Goal: Feedback & Contribution: Contribute content

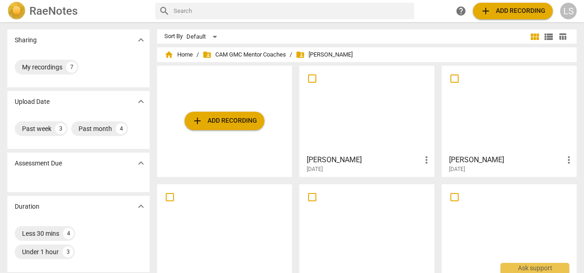
click at [369, 93] on div at bounding box center [366, 109] width 129 height 81
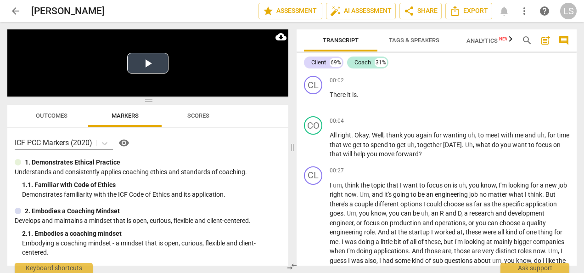
click at [142, 62] on button "Play Video" at bounding box center [147, 63] width 41 height 21
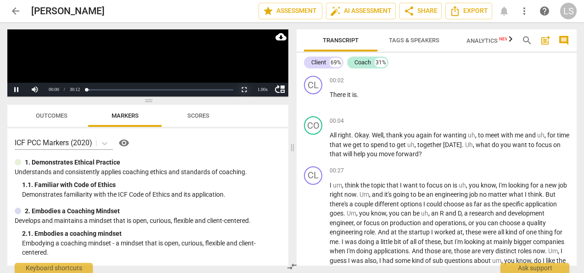
drag, startPoint x: 245, startPoint y: 91, endPoint x: 249, endPoint y: 126, distance: 34.7
click at [246, 92] on button "Non-Fullscreen" at bounding box center [244, 90] width 18 height 14
click at [18, 88] on button "Pause" at bounding box center [16, 90] width 18 height 14
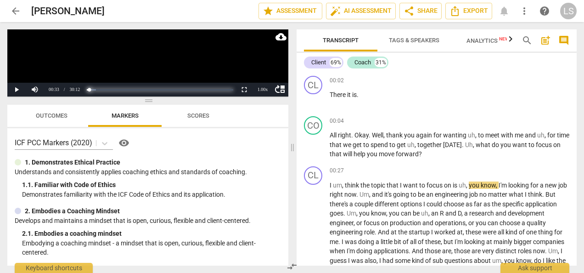
drag, startPoint x: 88, startPoint y: 88, endPoint x: 51, endPoint y: 83, distance: 37.1
click at [63, 86] on div "move_up Play Current Time 00:33 / Duration Time 30:12 Loaded : 0% Progress : 1.…" at bounding box center [147, 90] width 281 height 14
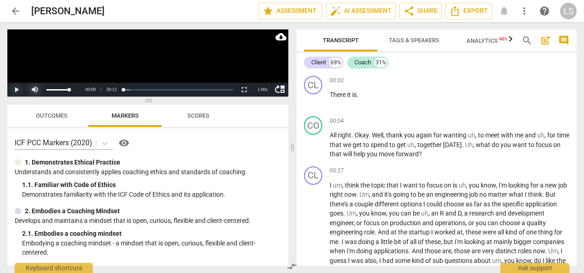
drag, startPoint x: 16, startPoint y: 87, endPoint x: 34, endPoint y: 84, distance: 18.1
click at [17, 87] on button "Play" at bounding box center [16, 90] width 18 height 14
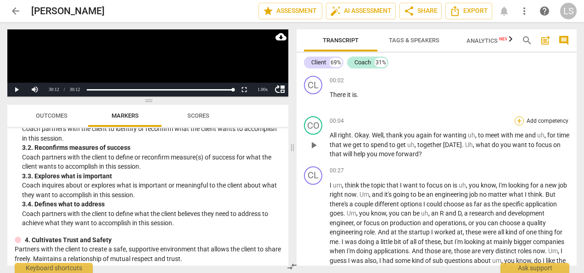
click at [516, 120] on div "+" at bounding box center [519, 120] width 9 height 9
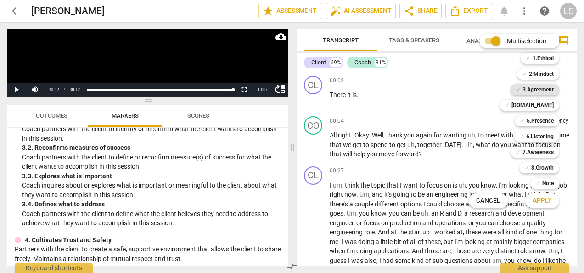
click at [530, 91] on b "3.Agreement" at bounding box center [537, 89] width 31 height 11
click at [546, 210] on div at bounding box center [292, 136] width 584 height 273
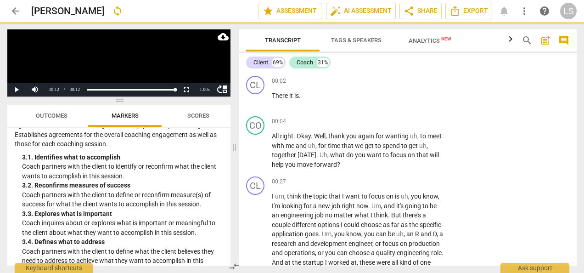
scroll to position [229, 0]
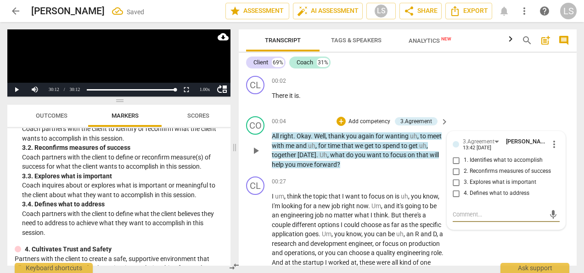
click at [453, 159] on input "1. Identifies what to accomplish" at bounding box center [456, 160] width 15 height 11
checkbox input "true"
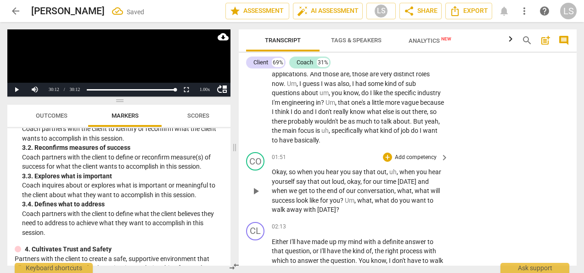
scroll to position [229, 0]
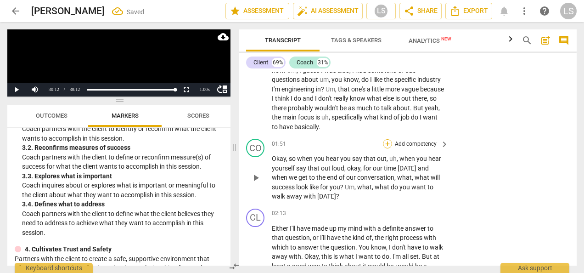
click at [386, 144] on div "+" at bounding box center [387, 143] width 9 height 9
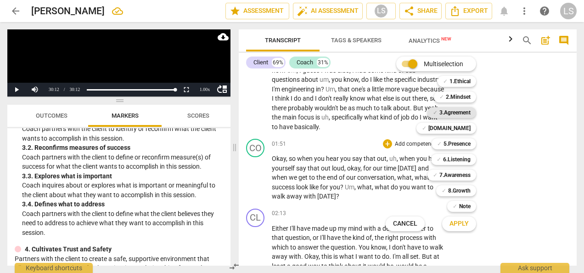
click at [456, 111] on b "3.Agreement" at bounding box center [454, 112] width 31 height 11
click at [454, 175] on b "7.Awareness" at bounding box center [454, 174] width 31 height 11
click at [459, 221] on span "Apply" at bounding box center [458, 223] width 19 height 9
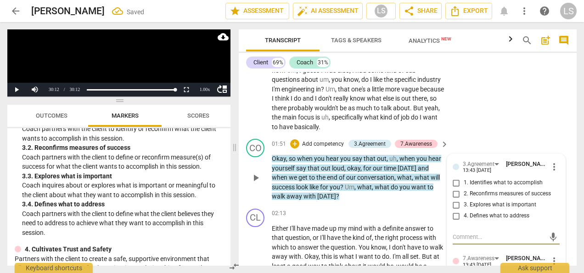
click at [453, 196] on input "2. Reconfirms measures of success" at bounding box center [456, 193] width 15 height 11
checkbox input "true"
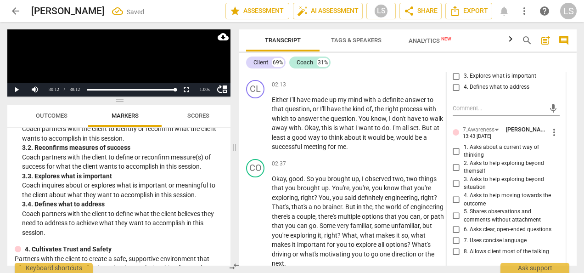
scroll to position [413, 0]
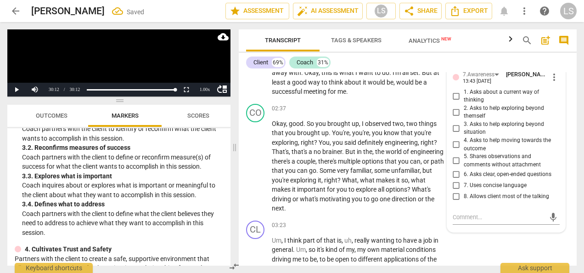
click at [454, 174] on input "6. Asks clear, open-ended questions" at bounding box center [456, 173] width 15 height 11
checkbox input "true"
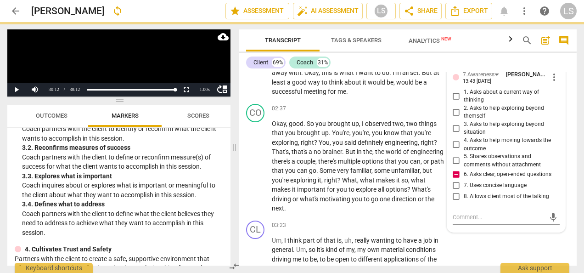
click at [454, 184] on input "7. Uses concise language" at bounding box center [456, 184] width 15 height 11
checkbox input "true"
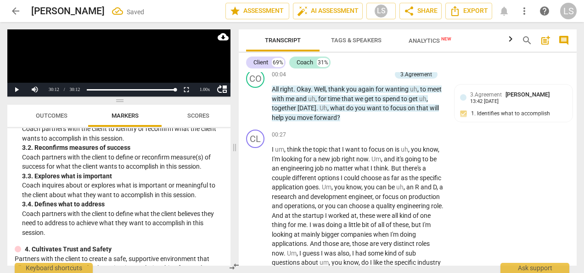
scroll to position [46, 0]
click at [342, 75] on div "+" at bounding box center [340, 75] width 9 height 9
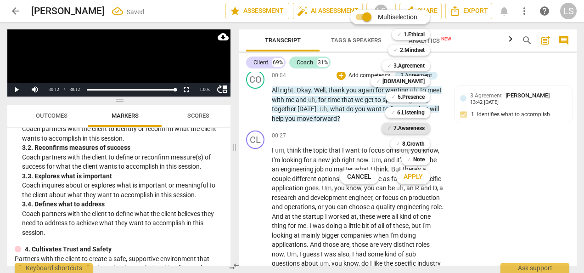
click at [419, 128] on b "7.Awareness" at bounding box center [408, 128] width 31 height 11
click at [414, 181] on span "Apply" at bounding box center [412, 176] width 19 height 9
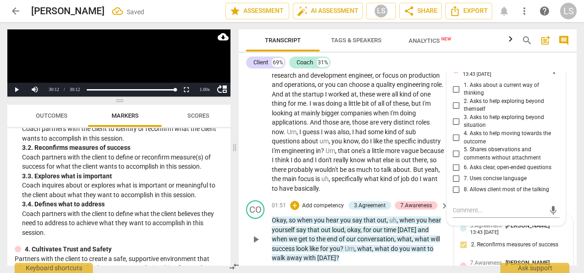
scroll to position [184, 0]
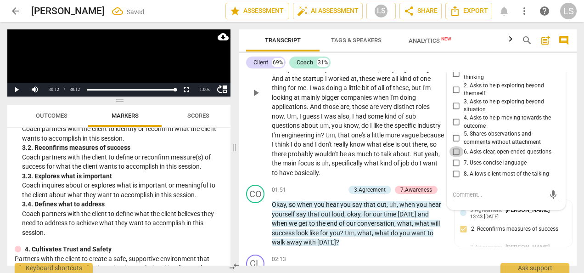
drag, startPoint x: 453, startPoint y: 152, endPoint x: 441, endPoint y: 161, distance: 14.5
click at [453, 152] on input "6. Asks clear, open-ended questions" at bounding box center [456, 151] width 15 height 11
checkbox input "true"
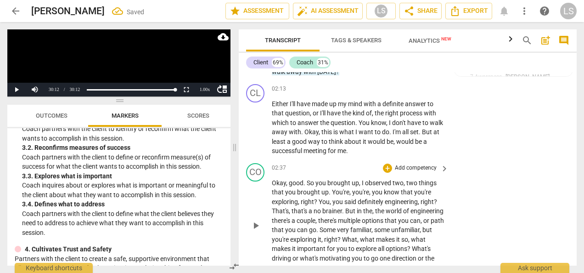
scroll to position [367, 0]
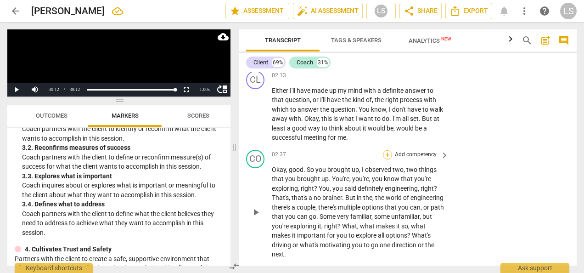
click at [390, 155] on div "+" at bounding box center [387, 154] width 9 height 9
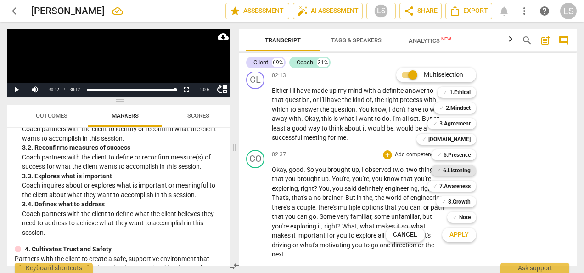
click at [440, 170] on span "✓" at bounding box center [439, 170] width 5 height 11
click at [452, 189] on b "7.Awareness" at bounding box center [454, 185] width 31 height 11
click at [466, 104] on b "2.Mindset" at bounding box center [458, 107] width 25 height 11
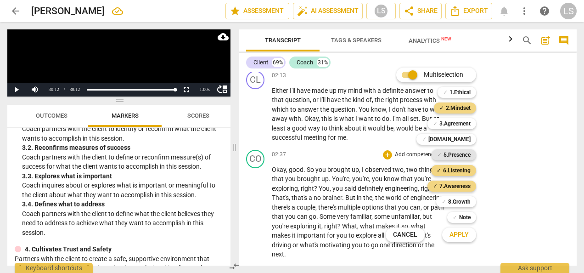
click at [456, 153] on b "5.Presence" at bounding box center [456, 154] width 27 height 11
click at [457, 234] on span "Apply" at bounding box center [458, 234] width 19 height 9
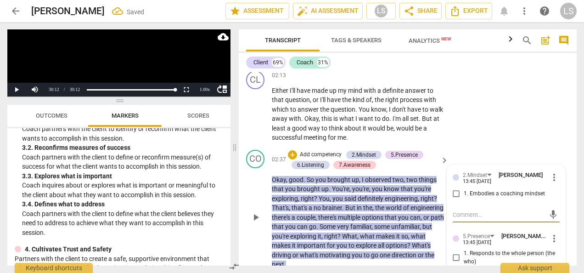
click at [454, 192] on input "1. Embodies a coaching mindset" at bounding box center [456, 193] width 15 height 11
checkbox input "true"
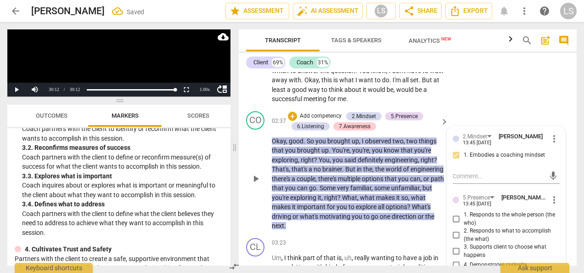
scroll to position [459, 0]
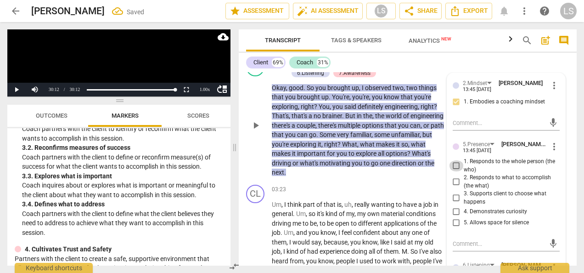
drag, startPoint x: 455, startPoint y: 165, endPoint x: 455, endPoint y: 189, distance: 23.9
click at [455, 164] on input "1. Responds to the whole person (the who)" at bounding box center [456, 165] width 15 height 11
checkbox input "true"
click at [455, 212] on input "4. Demonstrates curiosity" at bounding box center [456, 211] width 15 height 11
checkbox input "true"
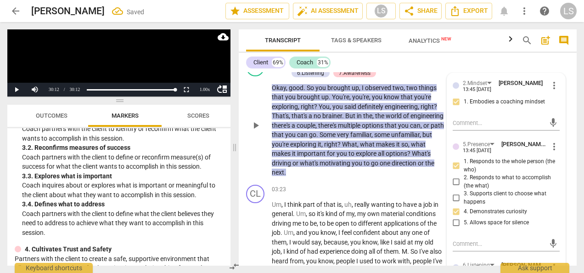
scroll to position [597, 0]
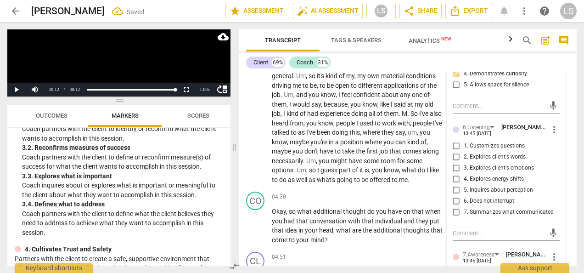
click at [456, 189] on input "5. Inquires about perception" at bounding box center [456, 190] width 15 height 11
checkbox input "true"
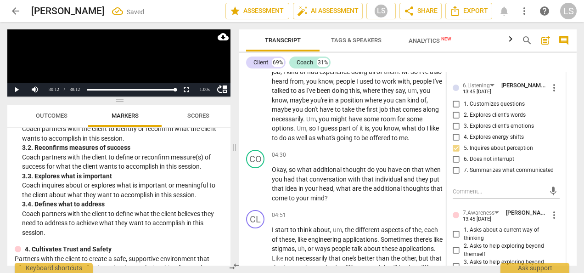
scroll to position [688, 0]
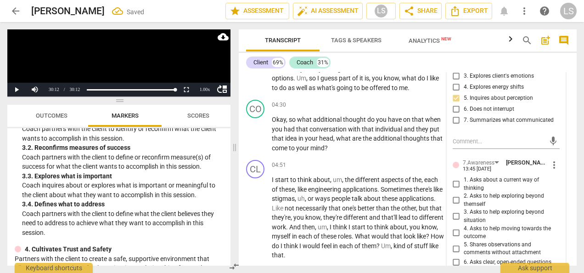
click at [455, 185] on input "1. Asks about a current way of thinking" at bounding box center [456, 184] width 15 height 11
checkbox input "true"
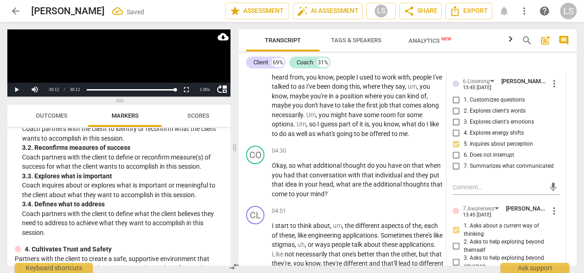
click at [453, 166] on input "7. Summarizes what communicated" at bounding box center [456, 166] width 15 height 11
checkbox input "true"
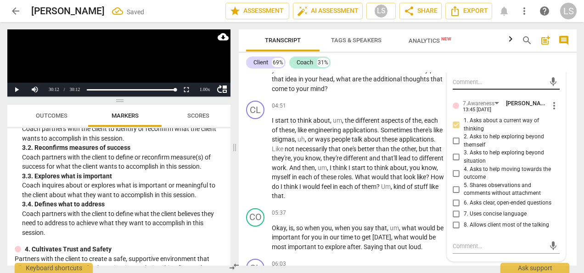
scroll to position [780, 0]
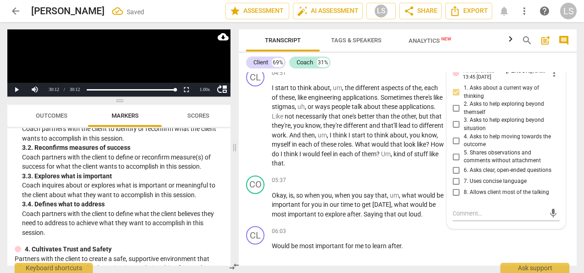
click at [455, 166] on input "6. Asks clear, open-ended questions" at bounding box center [456, 170] width 15 height 11
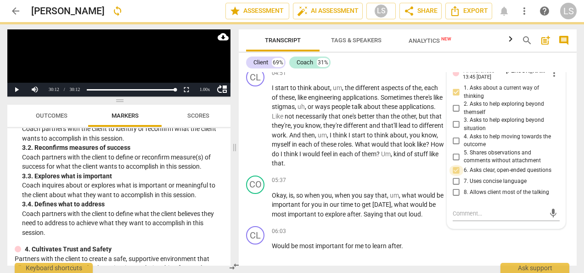
click at [455, 166] on input "6. Asks clear, open-ended questions" at bounding box center [456, 170] width 15 height 11
checkbox input "true"
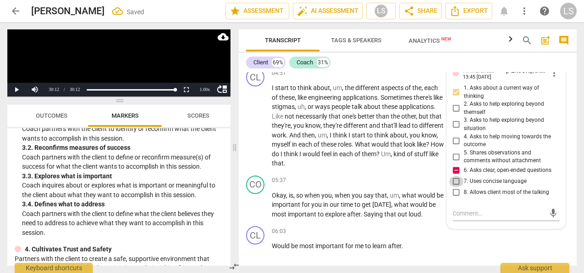
click at [453, 181] on input "7. Uses concise language" at bounding box center [456, 181] width 15 height 11
checkbox input "true"
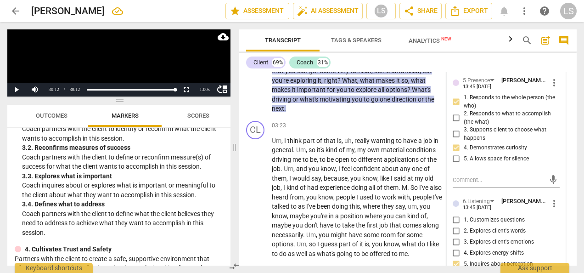
scroll to position [413, 0]
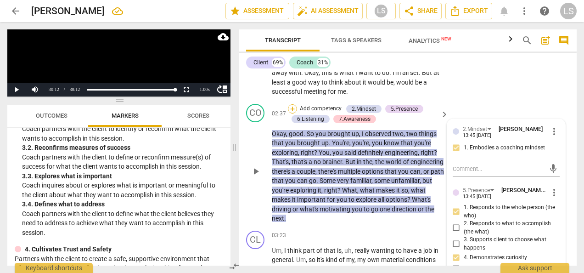
click at [291, 106] on div "+" at bounding box center [292, 108] width 9 height 9
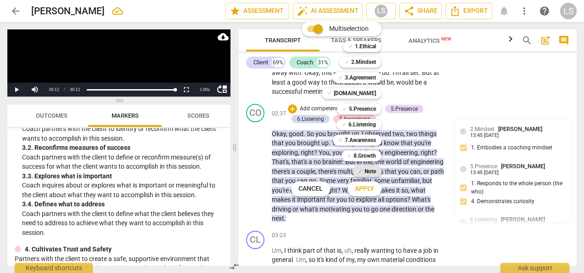
click at [374, 169] on b "Note" at bounding box center [369, 171] width 11 height 11
click at [374, 190] on button "Apply" at bounding box center [364, 188] width 34 height 17
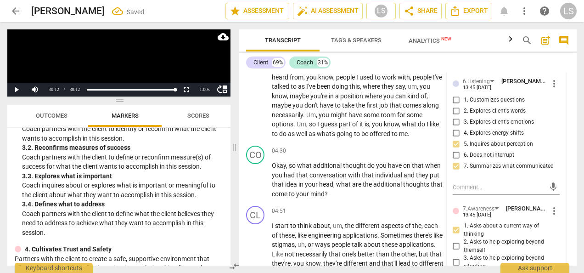
scroll to position [826, 0]
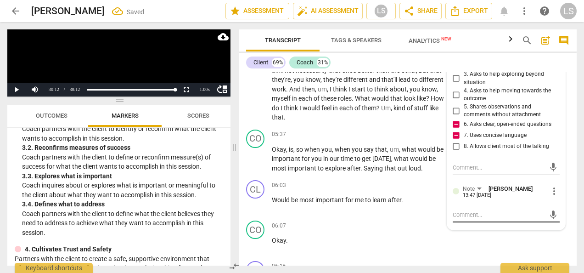
click at [484, 210] on div "mic" at bounding box center [506, 214] width 107 height 15
click at [477, 218] on textarea at bounding box center [499, 214] width 92 height 9
type textarea "S"
type textarea "Si"
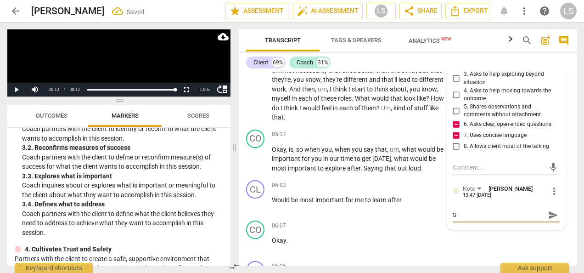
type textarea "Si"
type textarea "Sin"
type textarea "Sinc"
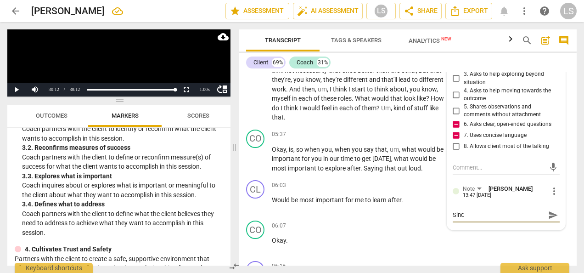
type textarea "Since"
type textarea "Since t"
type textarea "Since th"
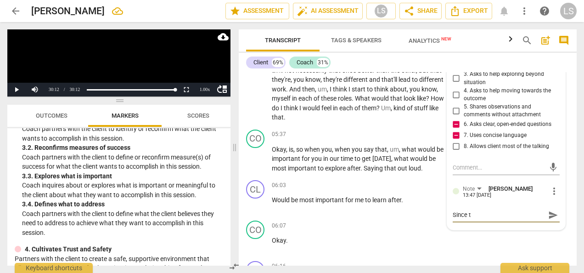
type textarea "Since th"
type textarea "Since thi"
type textarea "Since this"
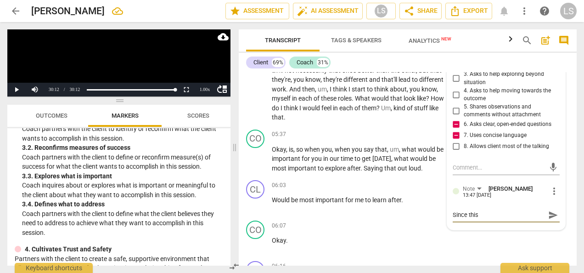
type textarea "Since this"
type textarea "Since this i"
type textarea "Since this is"
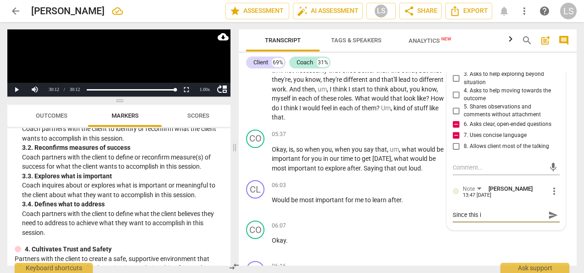
type textarea "Since this is"
type textarea "Since this isn"
type textarea "Since this isn'"
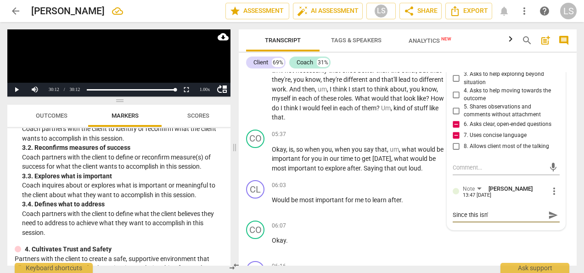
type textarea "Since this isn'y"
type textarea "Since this isn'"
type textarea "Since this isn't"
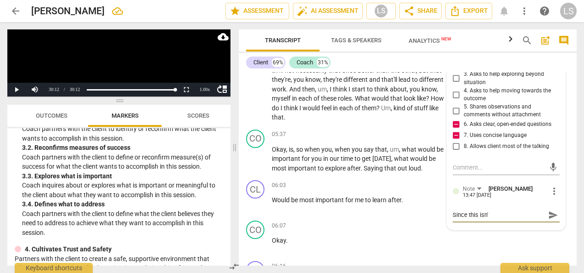
type textarea "Since this isn't"
type textarea "Since this isn't q"
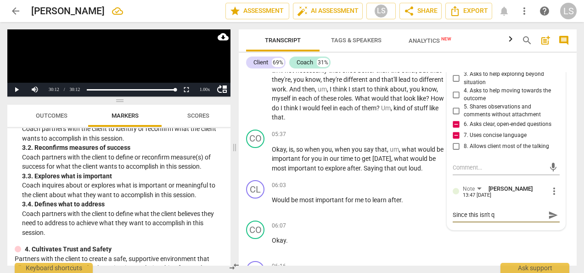
type textarea "Since this isn't qu"
type textarea "Since this isn't qui"
type textarea "Since this isn't quit"
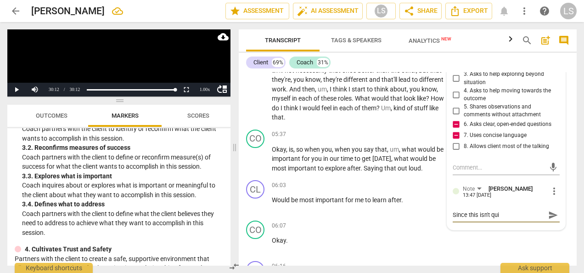
type textarea "Since this isn't quit"
type textarea "Since this isn't quite"
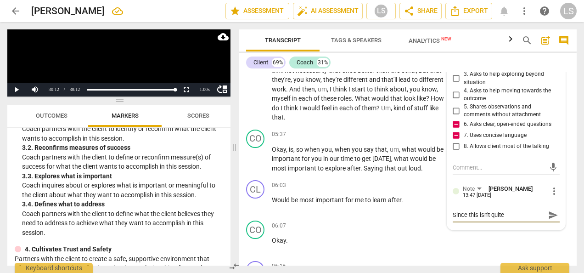
type textarea "Since this isn't quite a"
type textarea "Since this isn't quite a q"
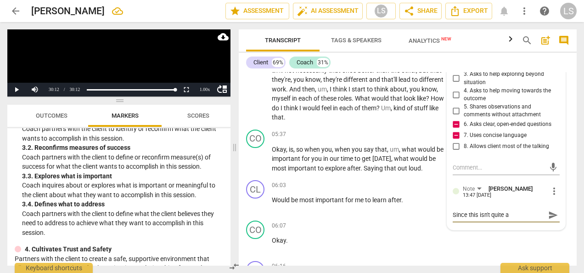
type textarea "Since this isn't quite a q"
type textarea "Since this isn't quite a qu"
type textarea "Since this isn't quite a que"
type textarea "Since this isn't quite a ques"
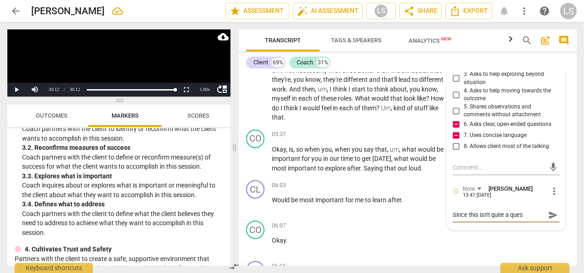
type textarea "Since this isn't quite a quest"
type textarea "Since this isn't quite a questi"
type textarea "Since this isn't quite a questio"
type textarea "Since this isn't quite a question"
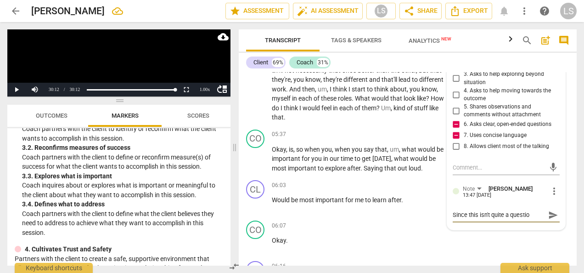
type textarea "Since this isn't quite a question"
type textarea "Since this isn't quite a question a"
type textarea "Since this isn't quite a question ab"
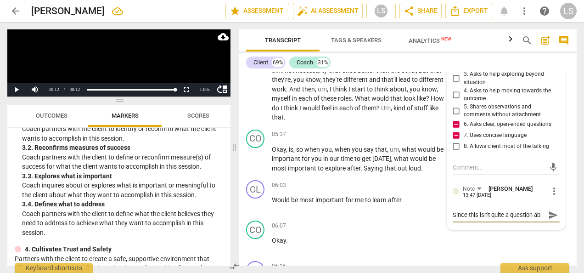
type textarea "Since this isn't quite a question ab"
type textarea "Since this isn't quite a question abo"
type textarea "Since this isn't quite a question abou"
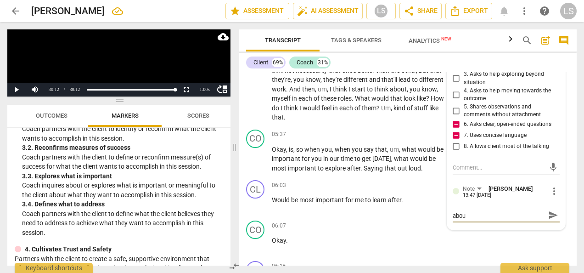
type textarea "Since this isn't quite a question about"
type textarea "Since this isn't quite a question about t"
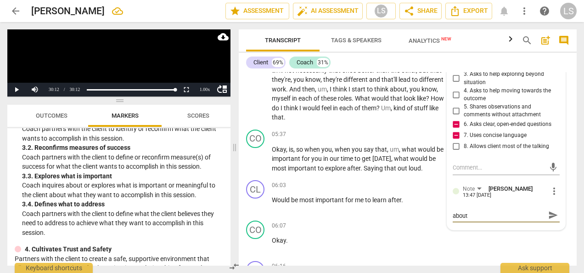
type textarea "Since this isn't quite a question about t"
type textarea "Since this isn't quite a question about th"
type textarea "Since this isn't quite a question about the"
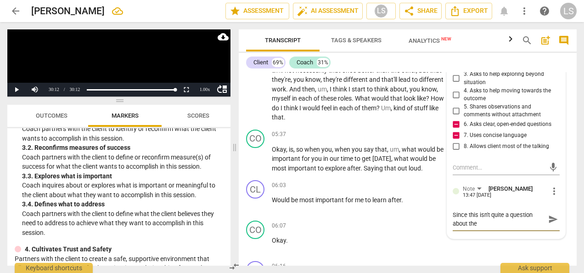
scroll to position [0, 0]
type textarea "Since this isn't quite a question about the"
type textarea "Since this isn't quite a question about the g"
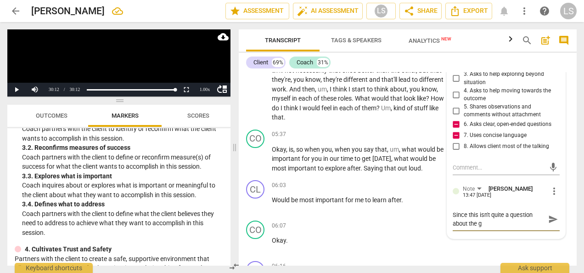
type textarea "Since this isn't quite a question about the go"
type textarea "Since this isn't quite a question about the goa"
type textarea "Since this isn't quite a question about the goal"
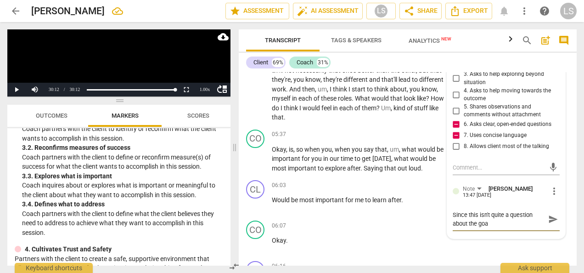
type textarea "Since this isn't quite a question about the goal"
type textarea "Since this isn't quite a question about the goal t"
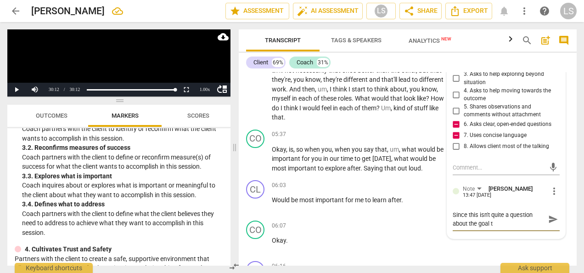
type textarea "Since this isn't quite a question about the goal th"
type textarea "Since this isn't quite a question about the goal the"
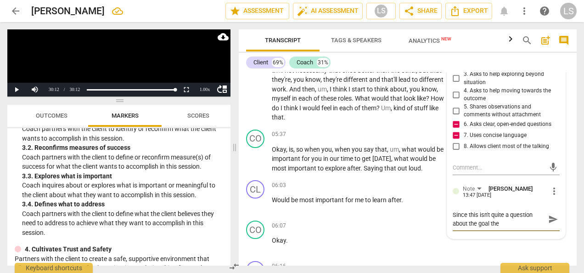
type textarea "Since this isn't quite a question about the goal the"
type textarea "Since this isn't quite a question about the goal the c"
type textarea "Since this isn't quite a question about the goal the cl"
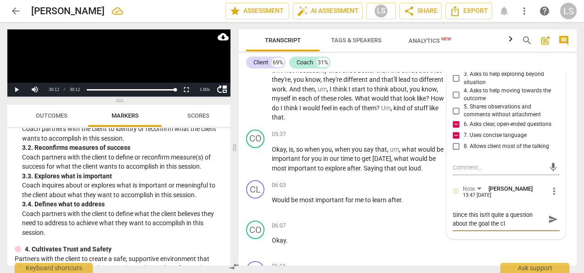
type textarea "Since this isn't quite a question about the goal the cli"
type textarea "Since this isn't quite a question about the goal the clie"
type textarea "Since this isn't quite a question about the goal the clien"
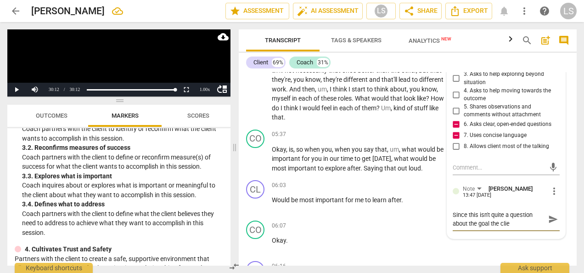
type textarea "Since this isn't quite a question about the goal the clien"
type textarea "Since this isn't quite a question about the goal the client"
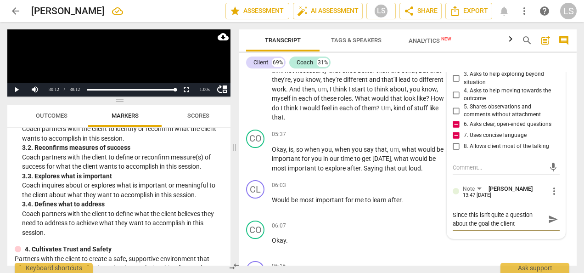
type textarea "Since this isn't quite a question about the goal the client n"
type textarea "Since this isn't quite a question about the goal the client na"
type textarea "Since this isn't quite a question about the goal the client nam"
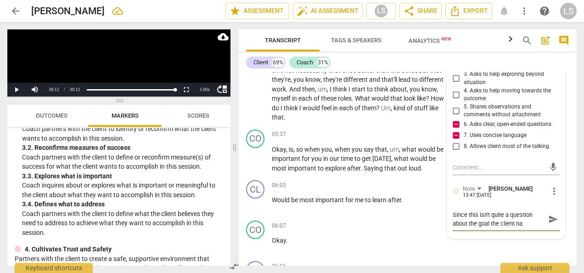
type textarea "Since this isn't quite a question about the goal the client nam"
type textarea "Since this isn't quite a question about the goal the client name"
type textarea "Since this isn't quite a question about the goal the client named"
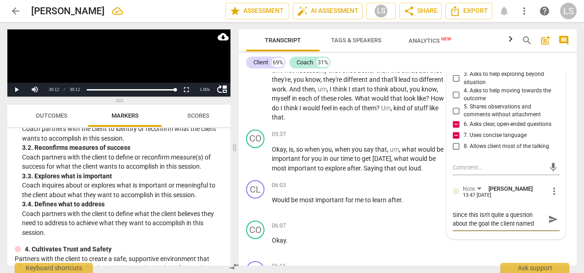
click at [453, 213] on textarea "Since this isn't quite a question about the goal the client named" at bounding box center [499, 218] width 92 height 17
type textarea "ince this isn't quite a question about the goal the client named"
type textarea "Dince this isn't quite a question about the goal the client named"
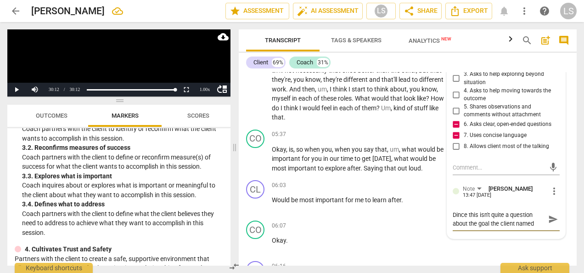
type textarea "Deince this isn't quite a question about the goal the client named"
type textarea "Depince this isn't quite a question about the goal the client named"
type textarea "Depeince this isn't quite a question about the goal the client named"
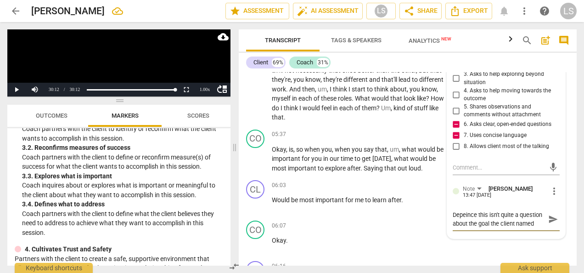
type textarea "Depenince this isn't quite a question about the goal the client named"
type textarea "Dependince this isn't quite a question about the goal the client named"
type textarea "Dependnince this isn't quite a question about the goal the client named"
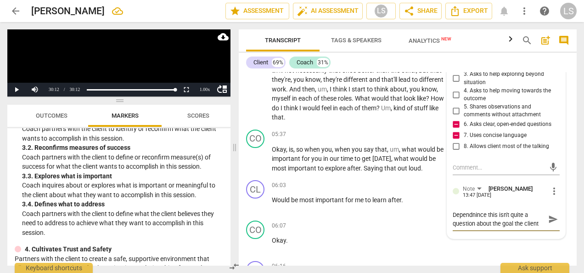
type textarea "Dependngince this isn't quite a question about the goal the client named"
type textarea "Dependnince this isn't quite a question about the goal the client named"
type textarea "Dependince this isn't quite a question about the goal the client named"
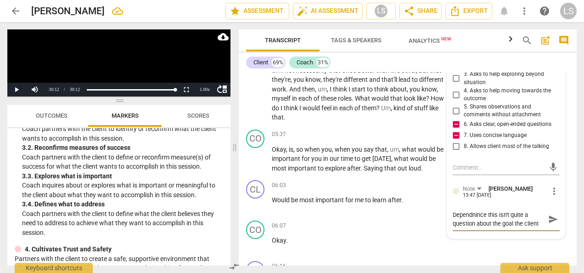
type textarea "Dependince this isn't quite a question about the goal the client named"
type textarea "Dependiince this isn't quite a question about the goal the client named"
type textarea "Dependinince this isn't quite a question about the goal the client named"
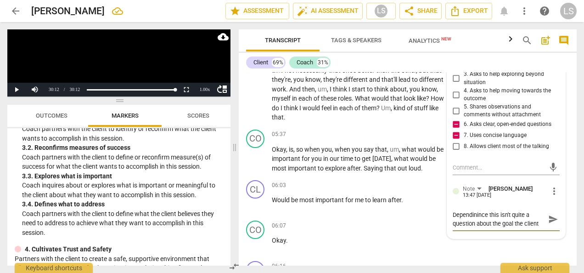
type textarea "Dependingince this isn't quite a question about the goal the client named"
type textarea "Depending ince this isn't quite a question about the goal the client named"
type textarea "Depending oince this isn't quite a question about the goal the client named"
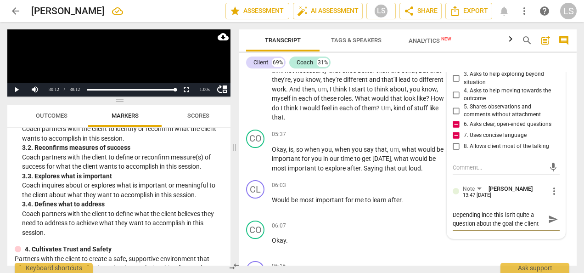
type textarea "Depending oince this isn't quite a question about the goal the client named"
type textarea "Depending onince this isn't quite a question about the goal the client named"
type textarea "Depending on ince this isn't quite a question about the goal the client named"
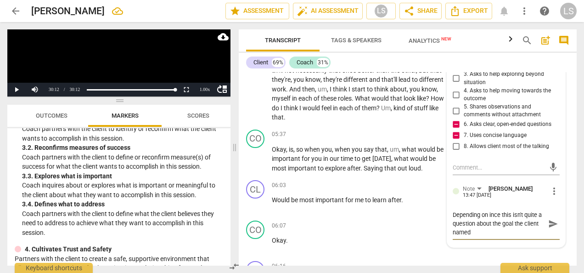
type textarea "Depending on tince this isn't quite a question about the goal the client named"
type textarea "Depending on thince this isn't quite a question about the goal the client named"
type textarea "Depending on theince this isn't quite a question about the goal the client named"
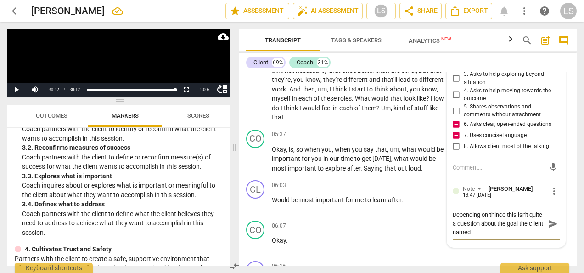
type textarea "Depending on theince this isn't quite a question about the goal the client named"
type textarea "Depending on the ince this isn't quite a question about the goal the client nam…"
type textarea "Depending on the hince this isn't quite a question about the goal the client na…"
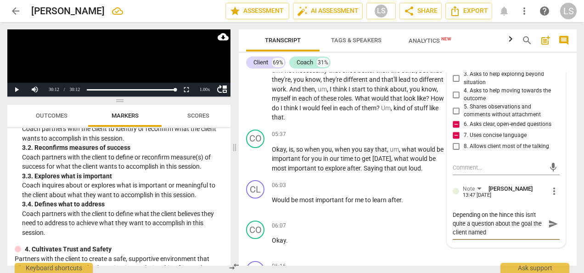
type textarea "Depending on the heince this isn't quite a question about the goal the client n…"
type textarea "Depending on the heaince this isn't quite a question about the goal the client …"
type textarea "Depending on the hearince this isn't quite a question about the goal the client…"
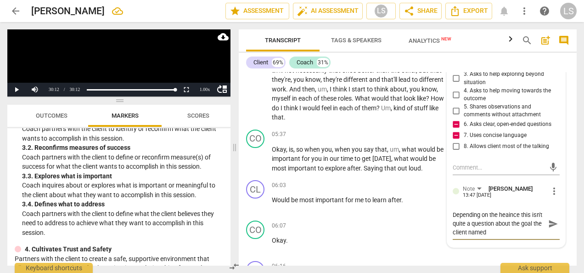
type textarea "Depending on the hearince this isn't quite a question about the goal the client…"
type textarea "Depending on the heareince this isn't quite a question about the goal the clien…"
type textarea "Depending on the hearerince this isn't quite a question about the goal the clie…"
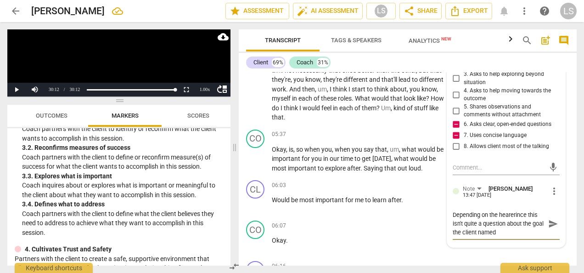
type textarea "Depending on the hearer,[PERSON_NAME] this isn't quite a question about the goa…"
type textarea "Depending on the hearer, [PERSON_NAME] this isn't quite a question about the go…"
type textarea "Depending on the hearer, tince this isn't quite a question about the goal the c…"
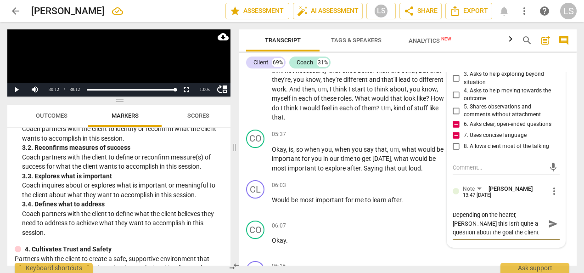
type textarea "Depending on the hearer, tince this isn't quite a question about the goal the c…"
click at [540, 244] on textarea "Depending on the hearer, this might or might not be marked as 3.3 since this is…" at bounding box center [499, 227] width 92 height 35
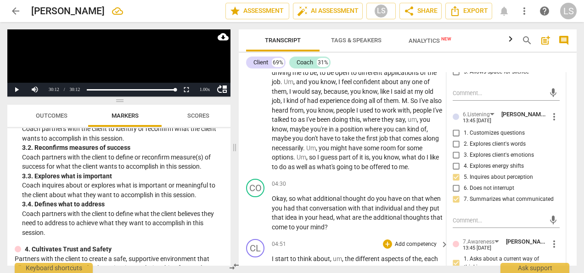
scroll to position [602, 0]
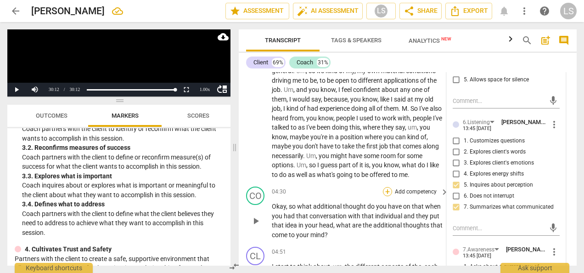
click at [389, 196] on div "+" at bounding box center [387, 191] width 9 height 9
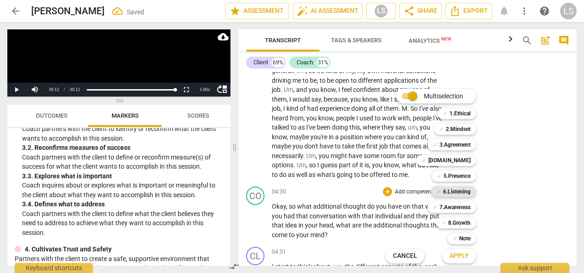
click at [448, 190] on b "6.Listening" at bounding box center [457, 191] width 28 height 11
click at [450, 205] on b "7.Awareness" at bounding box center [454, 206] width 31 height 11
click at [459, 130] on b "2.Mindset" at bounding box center [458, 128] width 25 height 11
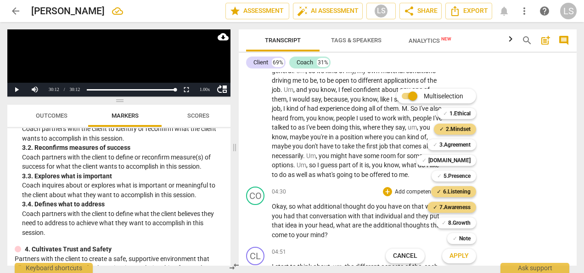
click at [465, 252] on span "Apply" at bounding box center [458, 255] width 19 height 9
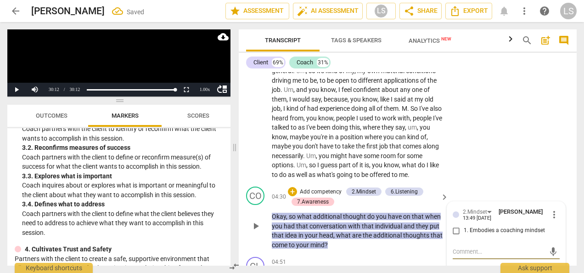
click at [454, 234] on input "1. Embodies a coaching mindset" at bounding box center [456, 230] width 15 height 11
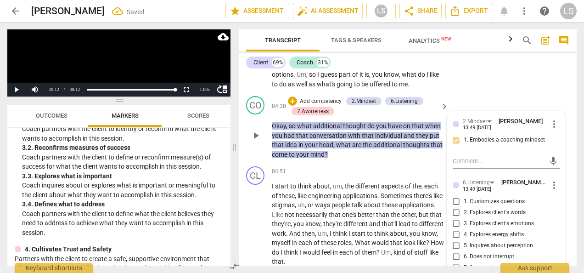
scroll to position [694, 0]
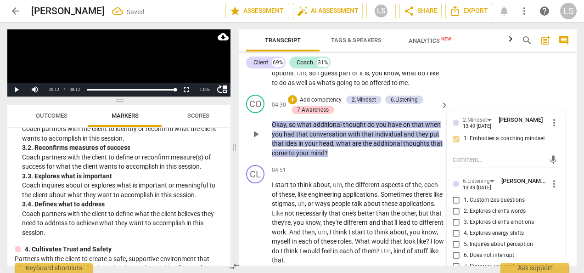
click at [455, 250] on input "5. Inquires about perception" at bounding box center [456, 244] width 15 height 11
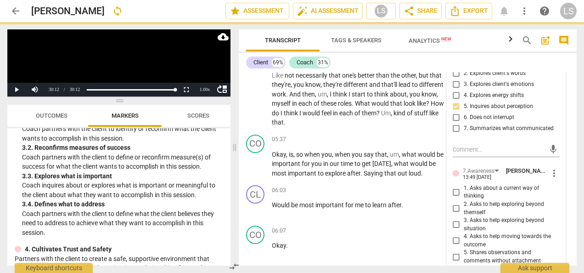
click at [453, 197] on input "1. Asks about a current way of thinking" at bounding box center [456, 191] width 15 height 11
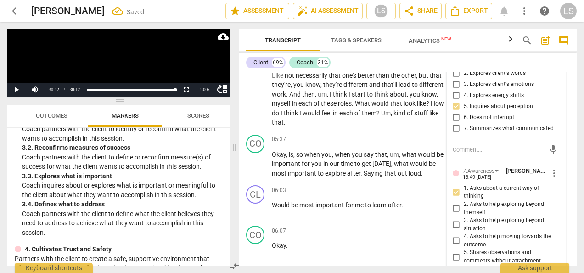
scroll to position [877, 0]
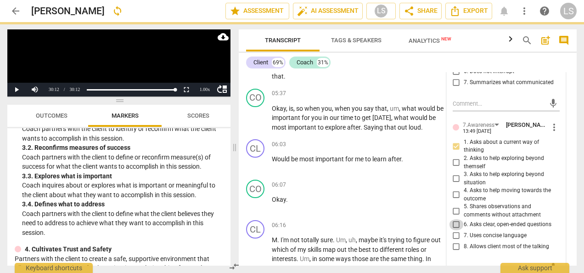
click at [453, 230] on input "6. Asks clear, open-ended questions" at bounding box center [456, 224] width 15 height 11
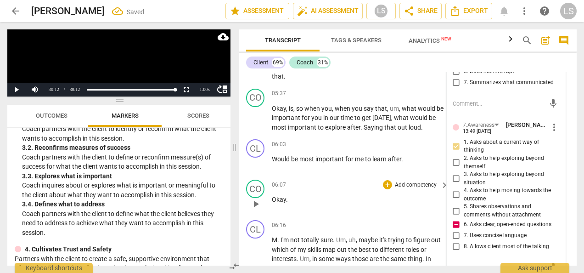
scroll to position [831, 0]
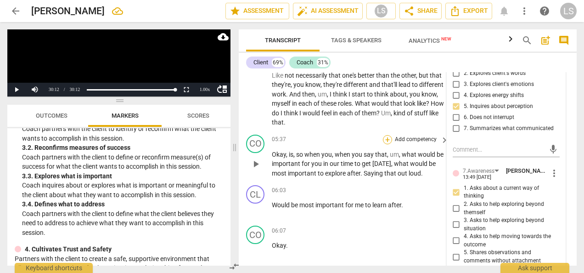
click at [389, 144] on div "+" at bounding box center [387, 139] width 9 height 9
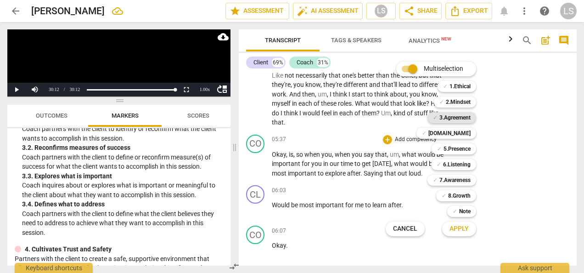
click at [457, 118] on b "3.Agreement" at bounding box center [454, 117] width 31 height 11
click at [453, 224] on span "Apply" at bounding box center [458, 228] width 19 height 9
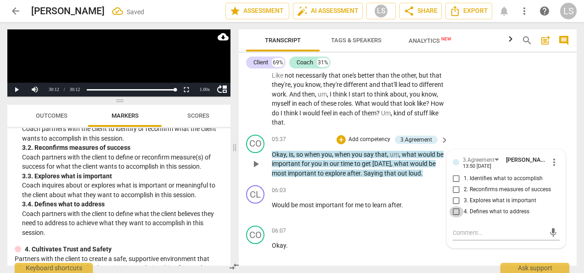
click at [450, 216] on input "4. Defines what to address" at bounding box center [456, 211] width 15 height 11
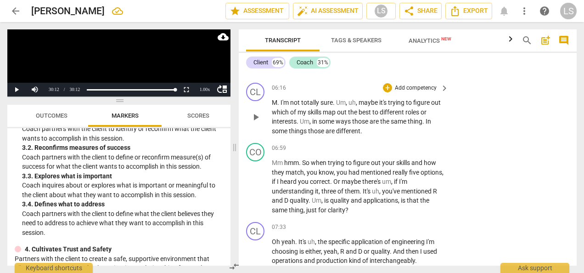
scroll to position [1015, 0]
click at [387, 152] on div "+" at bounding box center [387, 147] width 9 height 9
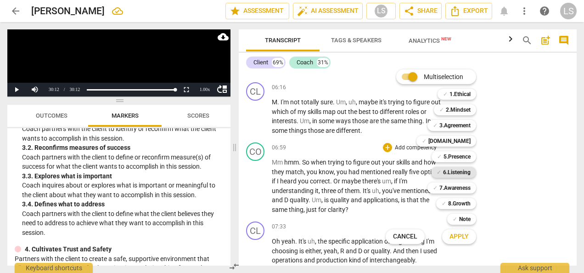
click at [450, 176] on b "6.Listening" at bounding box center [457, 172] width 28 height 11
click at [456, 213] on span "✓" at bounding box center [455, 218] width 5 height 11
click at [456, 239] on span "Apply" at bounding box center [458, 236] width 19 height 9
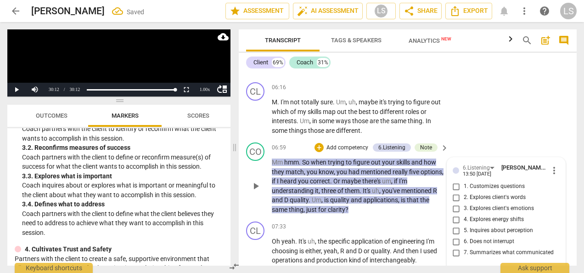
scroll to position [1129, 0]
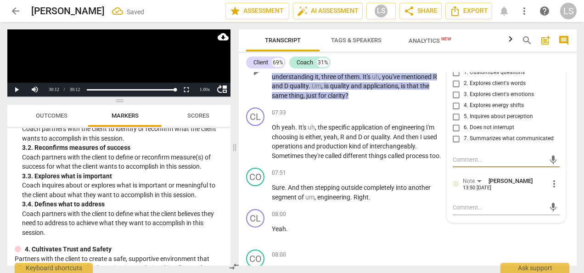
click at [451, 122] on input "5. Inquires about perception" at bounding box center [456, 116] width 15 height 11
click at [458, 144] on input "7. Summarizes what communicated" at bounding box center [456, 138] width 15 height 11
click at [553, 189] on span "more_vert" at bounding box center [554, 183] width 11 height 11
click at [560, 211] on li "Delete" at bounding box center [560, 209] width 32 height 17
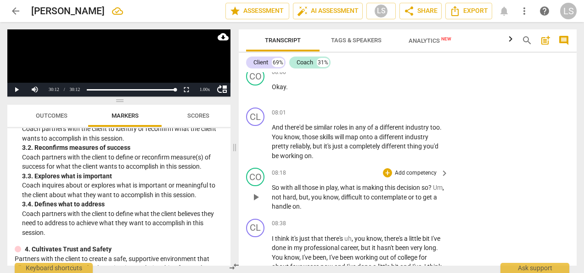
scroll to position [1312, 0]
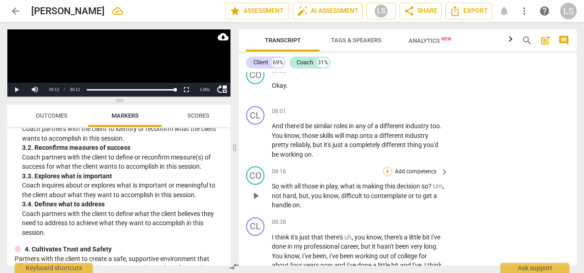
click at [386, 176] on div "+" at bounding box center [387, 171] width 9 height 9
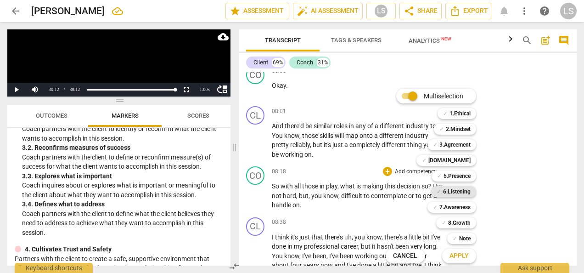
click at [459, 191] on b "6.Listening" at bounding box center [457, 191] width 28 height 11
click at [467, 128] on b "2.Mindset" at bounding box center [458, 128] width 25 height 11
click at [468, 255] on span "Apply" at bounding box center [458, 255] width 19 height 9
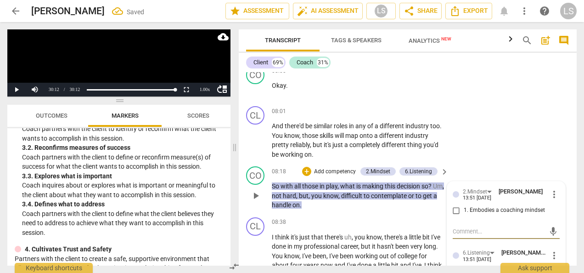
click at [453, 216] on input "1. Embodies a coaching mindset" at bounding box center [456, 210] width 15 height 11
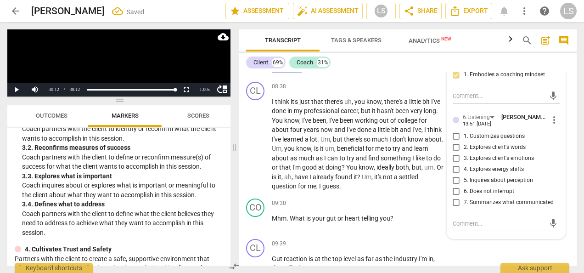
scroll to position [1450, 0]
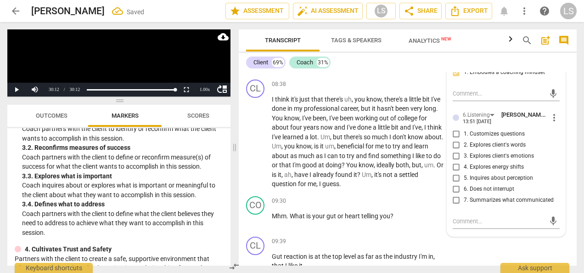
click at [454, 184] on input "5. Inquires about perception" at bounding box center [456, 178] width 15 height 11
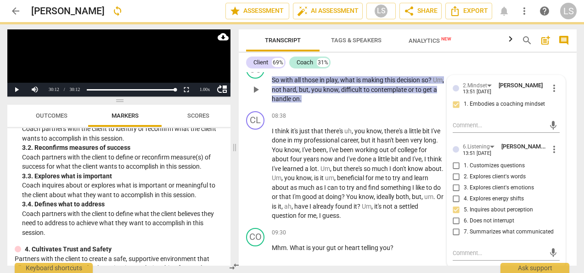
scroll to position [1404, 0]
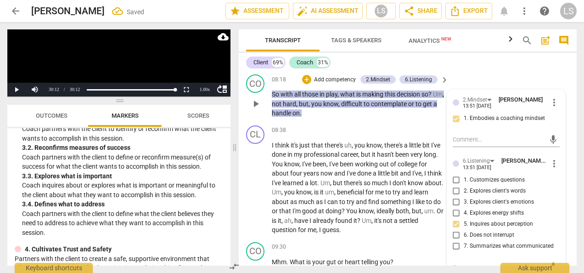
click at [302, 84] on div "+ Add competency 2.Mindset 6.Listening" at bounding box center [369, 79] width 135 height 10
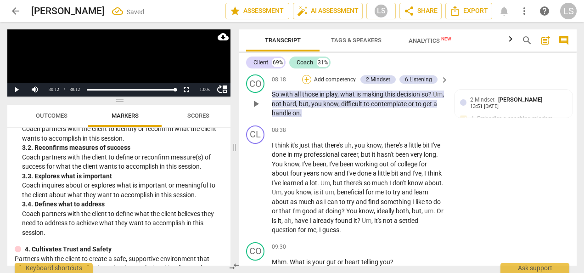
click at [308, 84] on div "+" at bounding box center [306, 79] width 9 height 9
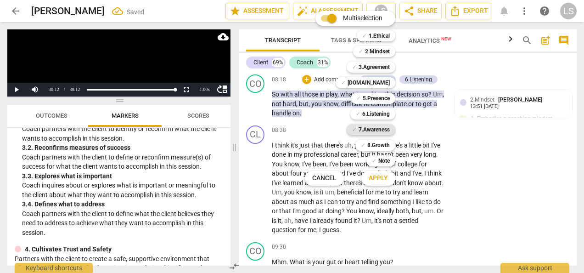
click at [380, 126] on b "7.Awareness" at bounding box center [373, 129] width 31 height 11
click at [380, 180] on span "Apply" at bounding box center [378, 178] width 19 height 9
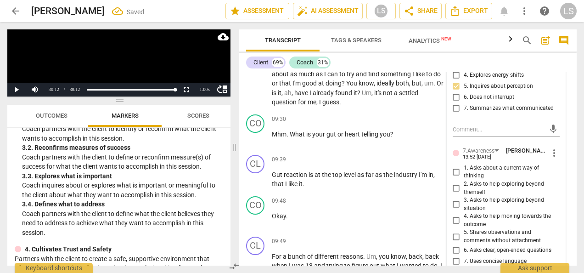
scroll to position [1588, 0]
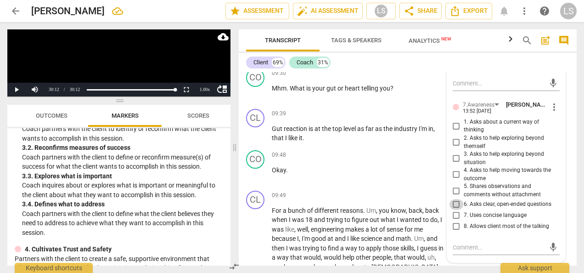
click at [453, 210] on input "6. Asks clear, open-ended questions" at bounding box center [456, 204] width 15 height 11
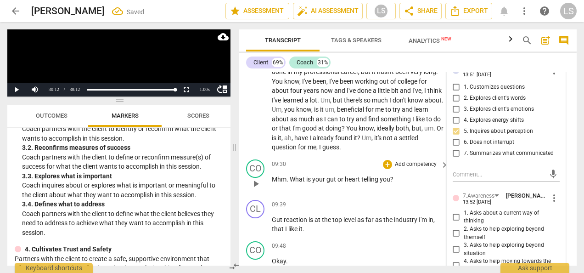
scroll to position [1496, 0]
click at [386, 170] on div "+" at bounding box center [387, 165] width 9 height 9
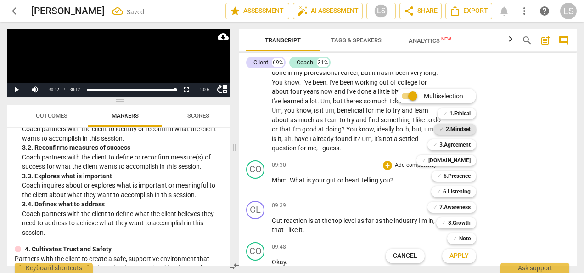
click at [461, 130] on b "2.Mindset" at bounding box center [458, 128] width 25 height 11
click at [463, 174] on b "5.Presence" at bounding box center [456, 175] width 27 height 11
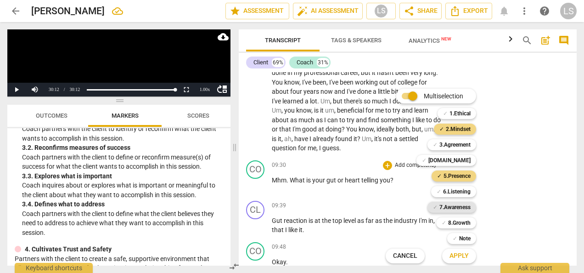
drag, startPoint x: 463, startPoint y: 174, endPoint x: 465, endPoint y: 210, distance: 35.9
click at [465, 210] on b "7.Awareness" at bounding box center [454, 206] width 31 height 11
click at [462, 254] on span "Apply" at bounding box center [458, 255] width 19 height 9
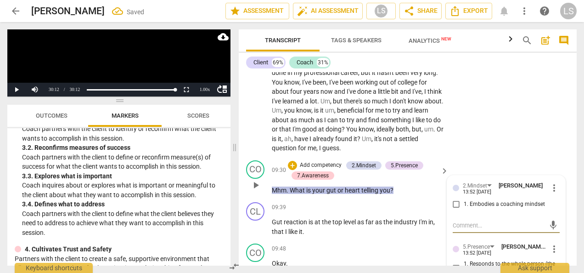
click at [455, 210] on input "1. Embodies a coaching mindset" at bounding box center [456, 204] width 15 height 11
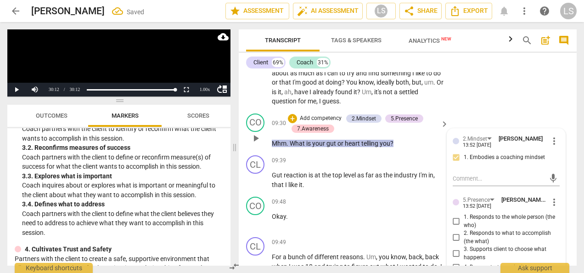
scroll to position [1588, 0]
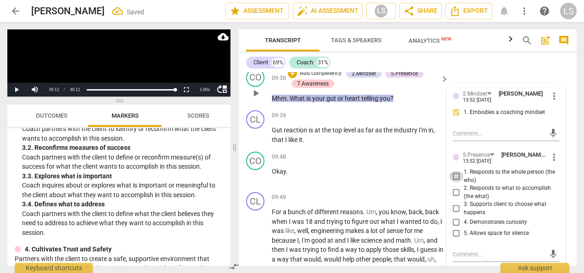
drag, startPoint x: 456, startPoint y: 193, endPoint x: 457, endPoint y: 202, distance: 9.3
click at [456, 182] on input "1. Responds to the whole person (the who)" at bounding box center [456, 176] width 15 height 11
click at [457, 228] on input "4. Demonstrates curiosity" at bounding box center [456, 222] width 15 height 11
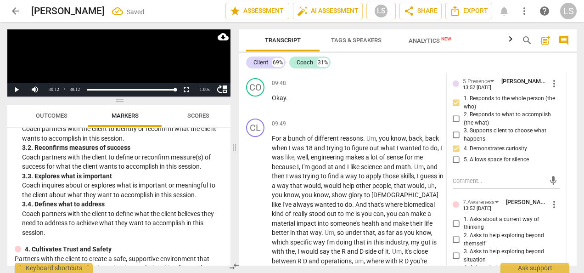
scroll to position [1725, 0]
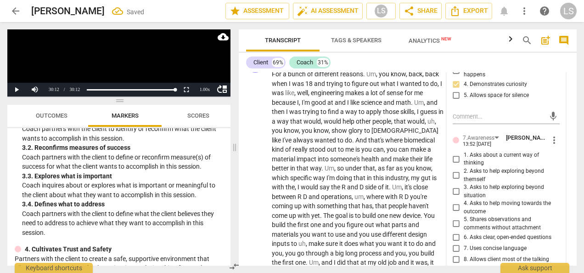
click at [450, 164] on input "1. Asks about a current way of thinking" at bounding box center [456, 158] width 15 height 11
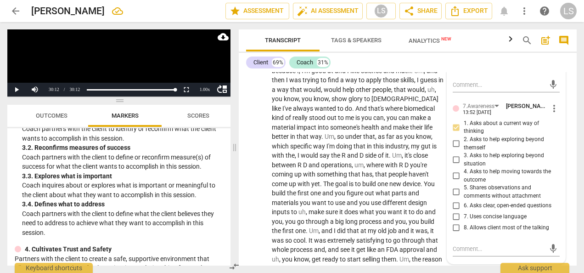
scroll to position [1771, 0]
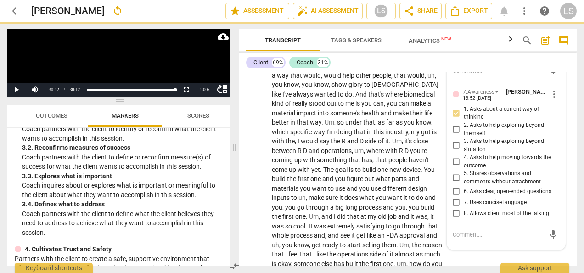
click at [455, 197] on input "6. Asks clear, open-ended questions" at bounding box center [456, 191] width 15 height 11
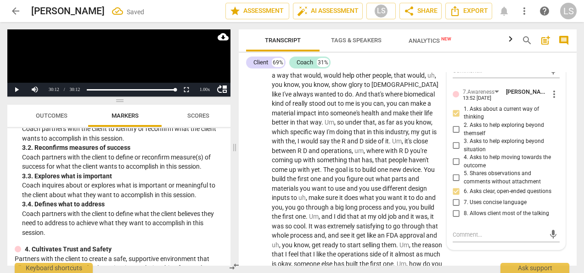
click at [455, 208] on input "7. Uses concise language" at bounding box center [456, 202] width 15 height 11
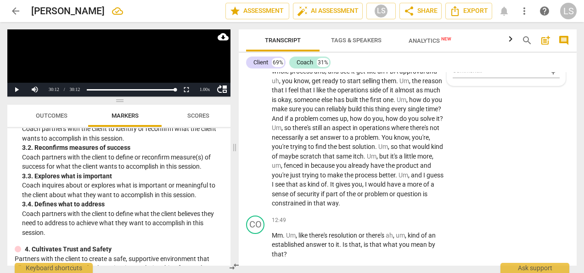
scroll to position [1955, 0]
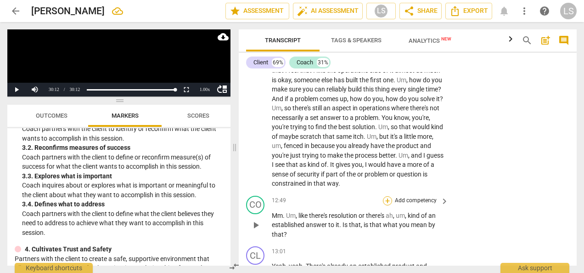
click at [390, 205] on div "+" at bounding box center [387, 200] width 9 height 9
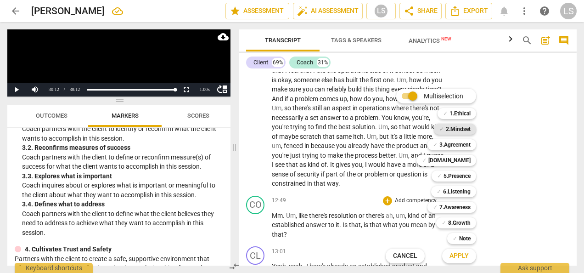
click at [463, 129] on b "2.Mindset" at bounding box center [458, 128] width 25 height 11
click at [460, 161] on b "[DOMAIN_NAME]" at bounding box center [449, 160] width 42 height 11
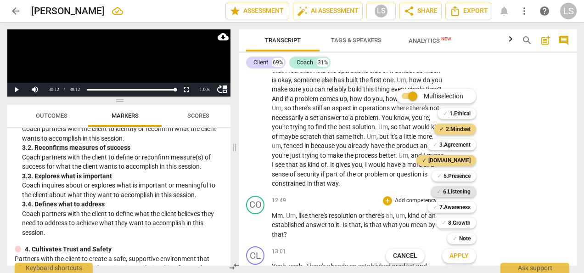
click at [466, 196] on b "6.Listening" at bounding box center [457, 191] width 28 height 11
drag, startPoint x: 468, startPoint y: 252, endPoint x: 467, endPoint y: 244, distance: 8.3
click at [468, 252] on span "Apply" at bounding box center [458, 255] width 19 height 9
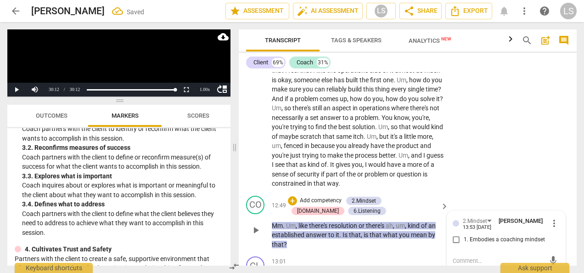
scroll to position [2065, 0]
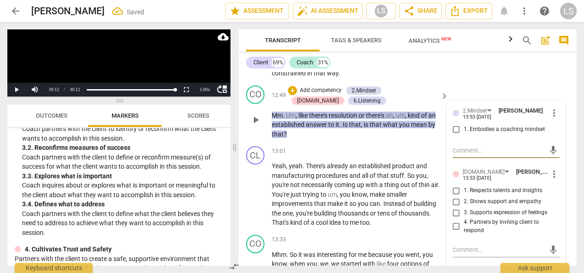
click at [454, 135] on input "1. Embodies a coaching mindset" at bounding box center [456, 129] width 15 height 11
click at [450, 232] on input "4. Partners by inviting client to respond" at bounding box center [456, 226] width 15 height 11
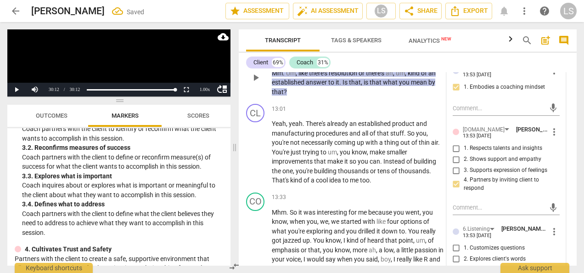
scroll to position [2157, 0]
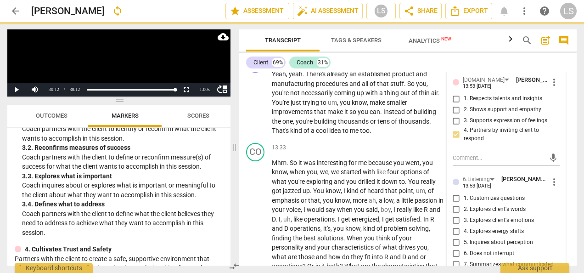
drag, startPoint x: 453, startPoint y: 258, endPoint x: 530, endPoint y: 256, distance: 76.7
click at [453, 247] on input "5. Inquires about perception" at bounding box center [456, 241] width 15 height 11
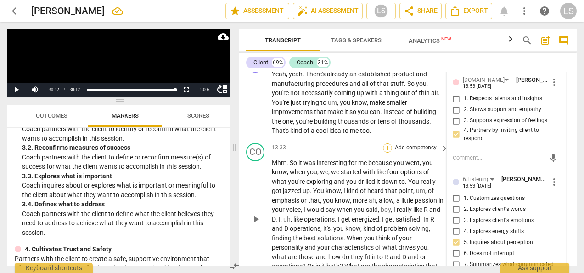
click at [386, 152] on div "+" at bounding box center [387, 147] width 9 height 9
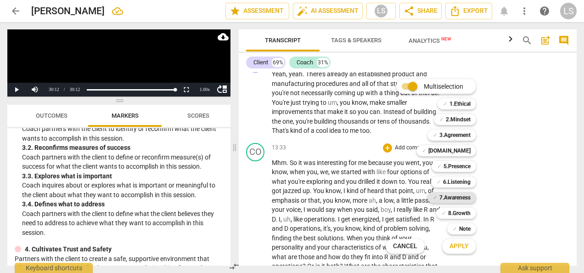
click at [456, 198] on b "7.Awareness" at bounding box center [454, 197] width 31 height 11
click at [460, 180] on b "6.Listening" at bounding box center [457, 181] width 28 height 11
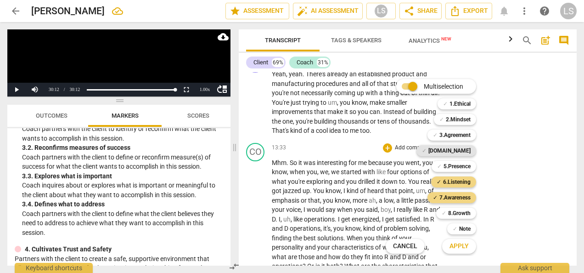
drag, startPoint x: 462, startPoint y: 170, endPoint x: 467, endPoint y: 149, distance: 21.4
click at [462, 169] on b "5.Presence" at bounding box center [456, 166] width 27 height 11
click at [470, 122] on b "2.Mindset" at bounding box center [458, 119] width 25 height 11
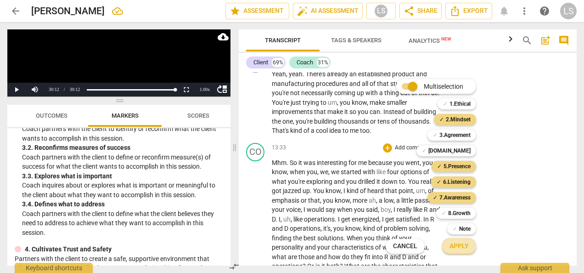
click at [461, 246] on span "Apply" at bounding box center [458, 245] width 19 height 9
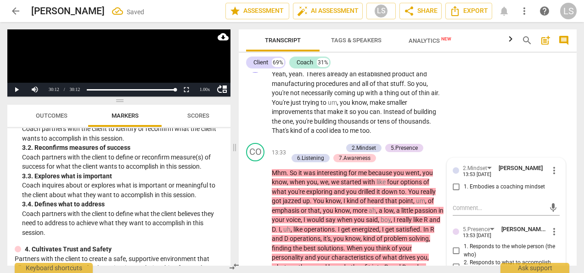
scroll to position [2201, 0]
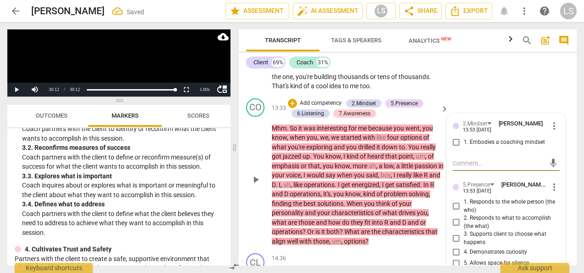
click at [454, 148] on input "1. Embodies a coaching mindset" at bounding box center [456, 142] width 15 height 11
click at [450, 212] on input "1. Responds to the whole person (the who)" at bounding box center [456, 206] width 15 height 11
click at [454, 230] on label "2. Responds to what to accomplish (the what)" at bounding box center [502, 222] width 107 height 16
click at [454, 228] on input "2. Responds to what to accomplish (the what)" at bounding box center [456, 222] width 15 height 11
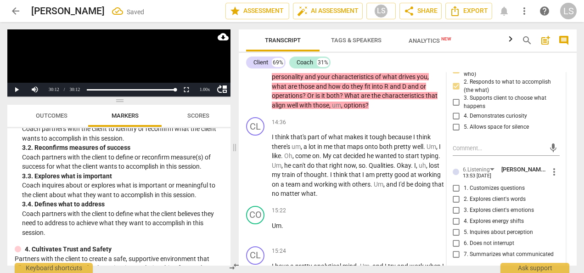
scroll to position [2339, 0]
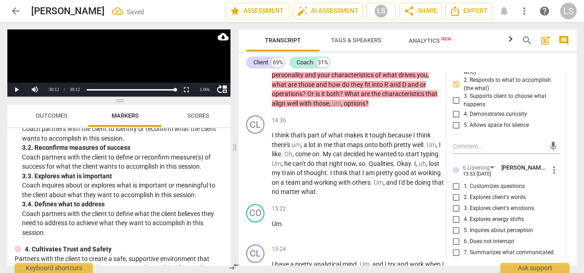
click at [457, 120] on input "4. Demonstrates curiosity" at bounding box center [456, 114] width 15 height 11
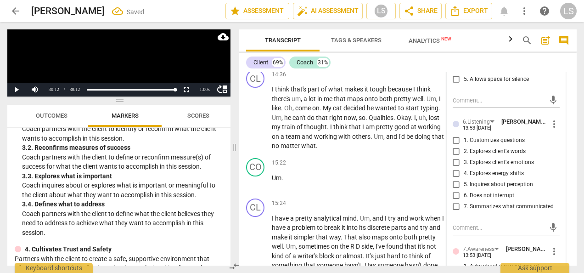
scroll to position [2477, 0]
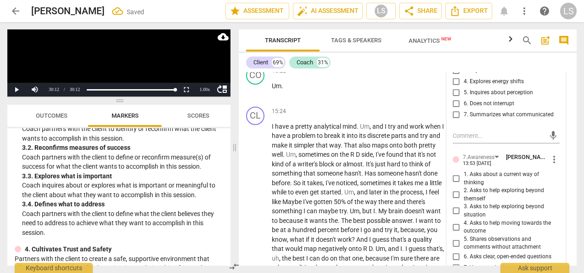
click at [456, 120] on input "7. Summarizes what communicated" at bounding box center [456, 114] width 15 height 11
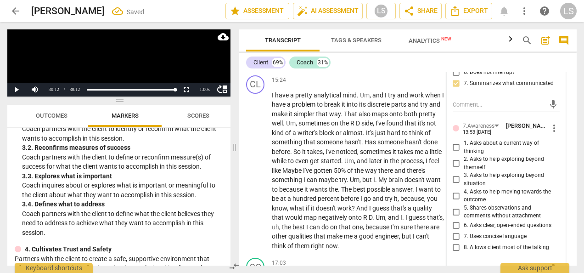
scroll to position [2523, 0]
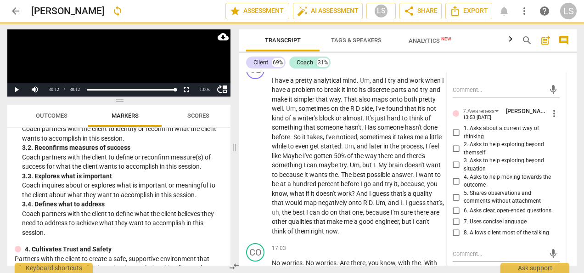
click at [453, 202] on input "5. Shares observations and comments without attachment" at bounding box center [456, 196] width 15 height 11
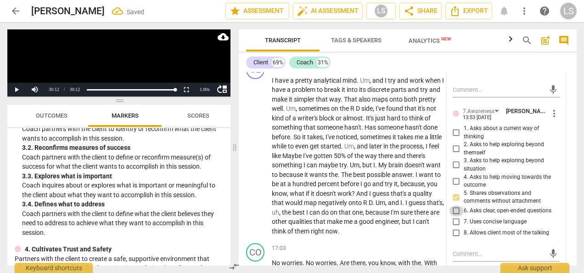
click at [453, 216] on input "6. Asks clear, open-ended questions" at bounding box center [456, 210] width 15 height 11
click at [454, 227] on input "7. Uses concise language" at bounding box center [456, 221] width 15 height 11
click at [456, 186] on input "4. Asks to help moving towards the outcome" at bounding box center [456, 180] width 15 height 11
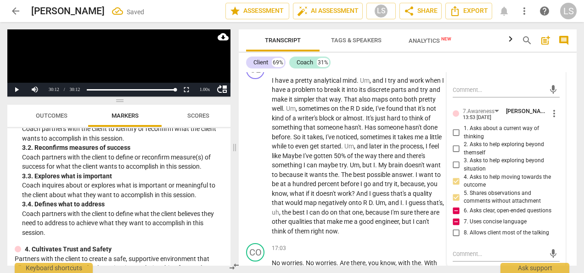
click at [453, 154] on input "2. Asks to help exploring beyond themself" at bounding box center [456, 148] width 15 height 11
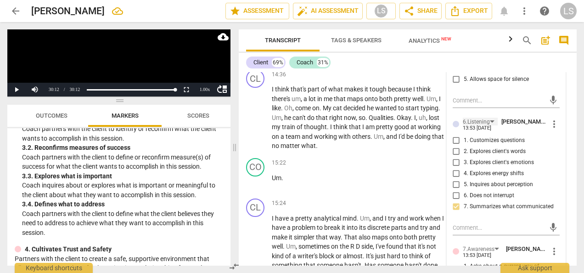
scroll to position [2385, 0]
click at [455, 146] on input "1. Customizes questions" at bounding box center [456, 140] width 15 height 11
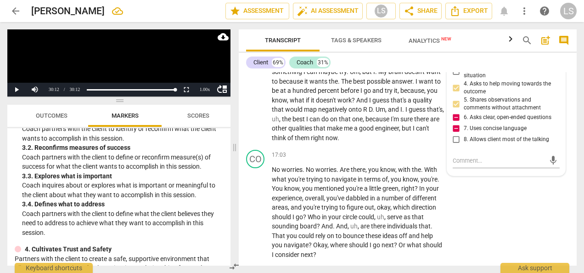
scroll to position [2660, 0]
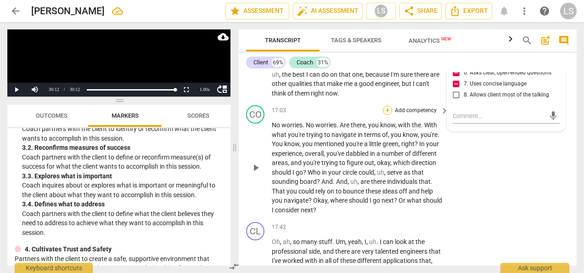
click at [387, 115] on div "+" at bounding box center [387, 110] width 9 height 9
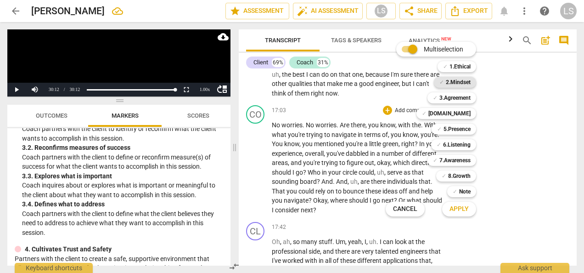
click at [451, 78] on b "2.Mindset" at bounding box center [458, 82] width 25 height 11
click at [454, 126] on b "5.Presence" at bounding box center [456, 128] width 27 height 11
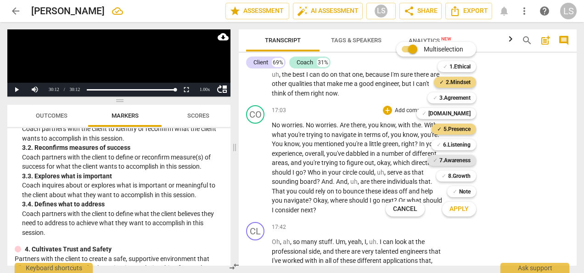
drag, startPoint x: 454, startPoint y: 126, endPoint x: 456, endPoint y: 157, distance: 31.3
click at [457, 157] on b "7.Awareness" at bounding box center [454, 160] width 31 height 11
click at [459, 211] on span "Apply" at bounding box center [458, 208] width 19 height 9
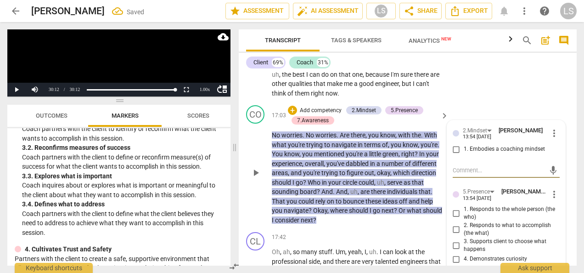
click at [457, 155] on input "1. Embodies a coaching mindset" at bounding box center [456, 149] width 15 height 11
click at [455, 218] on input "1. Responds to the whole person (the who)" at bounding box center [456, 212] width 15 height 11
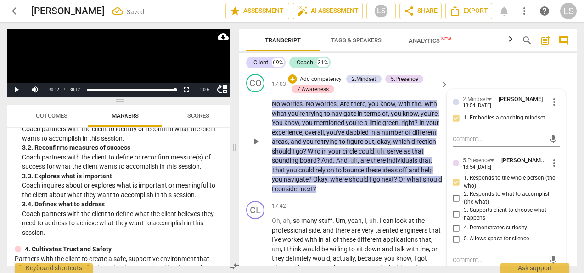
scroll to position [2706, 0]
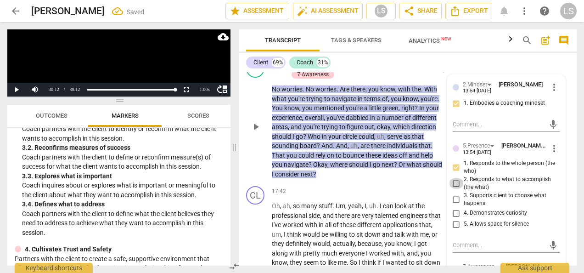
click at [453, 189] on input "2. Responds to what to accomplish (the what)" at bounding box center [456, 183] width 15 height 11
click at [456, 218] on input "4. Demonstrates curiosity" at bounding box center [456, 212] width 15 height 11
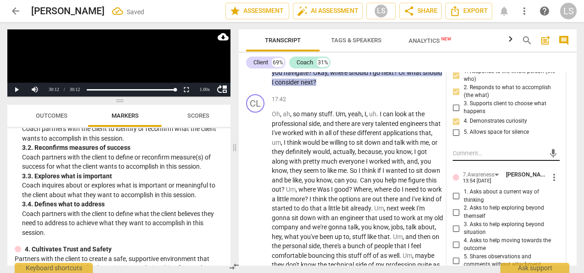
scroll to position [2844, 0]
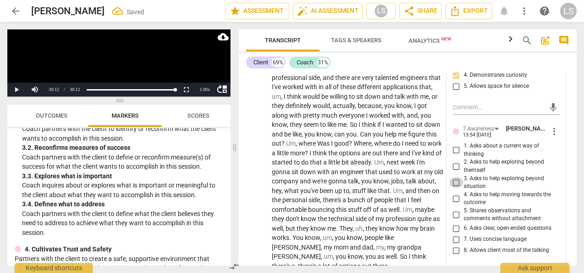
click at [452, 188] on input "3. Asks to help exploring beyond situation" at bounding box center [456, 182] width 15 height 11
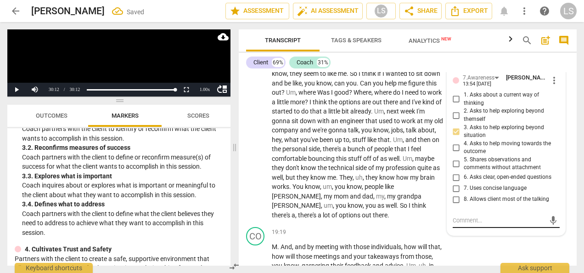
scroll to position [2936, 0]
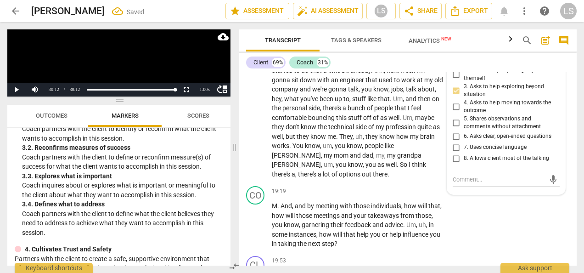
click at [454, 142] on input "6. Asks clear, open-ended questions" at bounding box center [456, 136] width 15 height 11
click at [455, 142] on input "6. Asks clear, open-ended questions" at bounding box center [456, 136] width 15 height 11
click at [453, 153] on input "7. Uses concise language" at bounding box center [456, 147] width 15 height 11
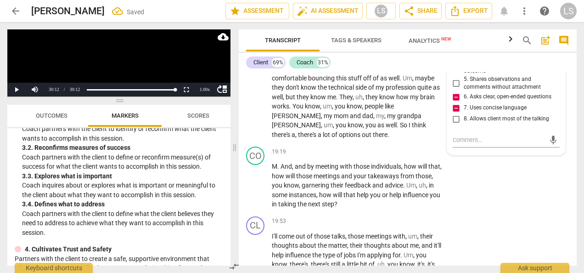
scroll to position [3028, 0]
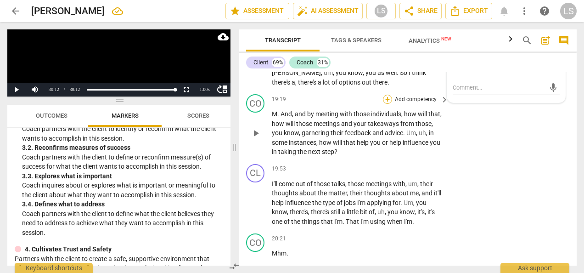
click at [387, 104] on div "+" at bounding box center [387, 99] width 9 height 9
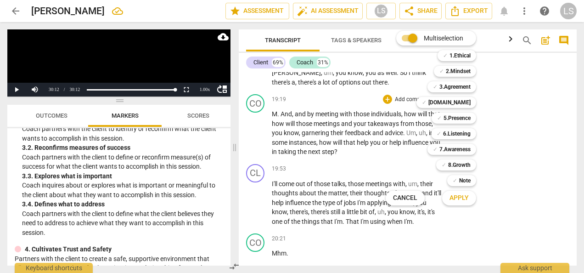
click at [388, 120] on div "Multiselection m ✓ 1.Ethical 1 ✓ 2.Mindset 2 ✓ 3.Agreement 3 ✓ [DOMAIN_NAME] 4 …" at bounding box center [438, 117] width 112 height 179
click at [385, 117] on div "Multiselection m ✓ 1.Ethical 1 ✓ 2.Mindset 2 ✓ 3.Agreement 3 ✓ [DOMAIN_NAME] 4 …" at bounding box center [438, 117] width 112 height 179
click at [502, 142] on div at bounding box center [292, 136] width 584 height 273
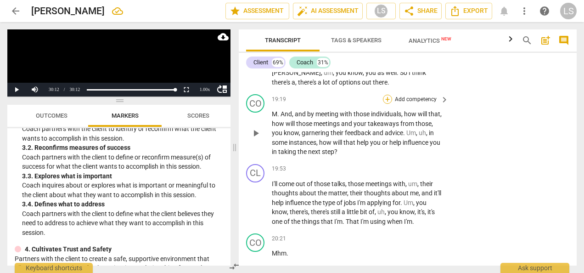
click at [386, 104] on div "+" at bounding box center [387, 99] width 9 height 9
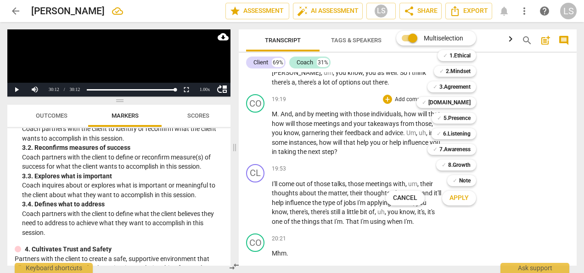
click at [465, 65] on div "✓ 2.Mindset 2" at bounding box center [460, 71] width 60 height 16
click at [466, 69] on b "2.Mindset" at bounding box center [458, 71] width 25 height 11
click at [462, 117] on b "5.Presence" at bounding box center [456, 117] width 27 height 11
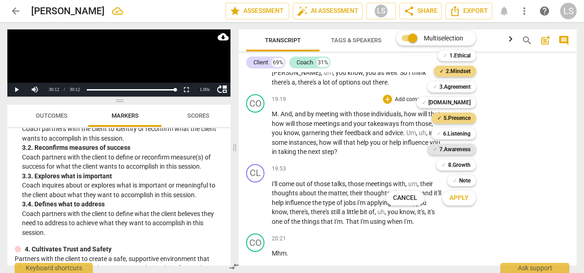
click at [464, 148] on b "7.Awareness" at bounding box center [454, 149] width 31 height 11
click at [466, 197] on span "Apply" at bounding box center [458, 197] width 19 height 9
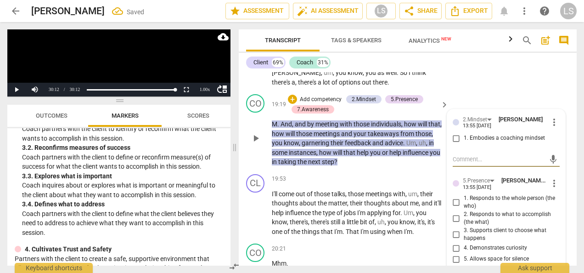
click at [454, 144] on input "1. Embodies a coaching mindset" at bounding box center [456, 138] width 15 height 11
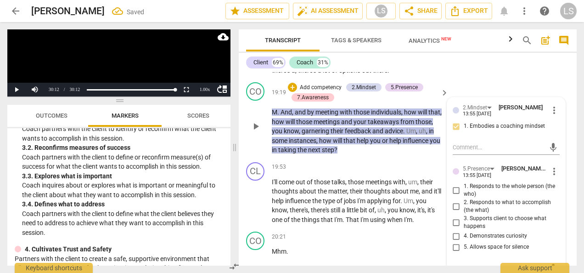
scroll to position [3073, 0]
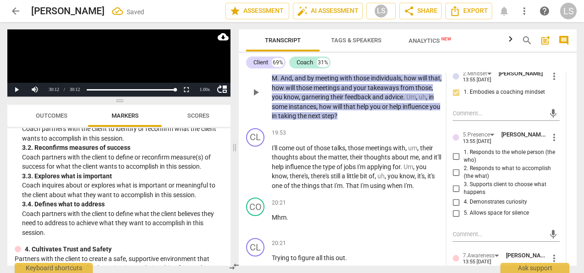
click at [455, 178] on input "2. Responds to what to accomplish (the what)" at bounding box center [456, 172] width 15 height 11
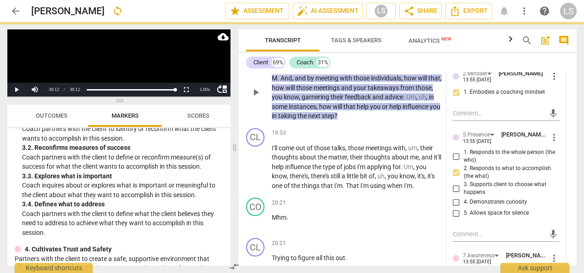
click at [457, 207] on input "4. Demonstrates curiosity" at bounding box center [456, 201] width 15 height 11
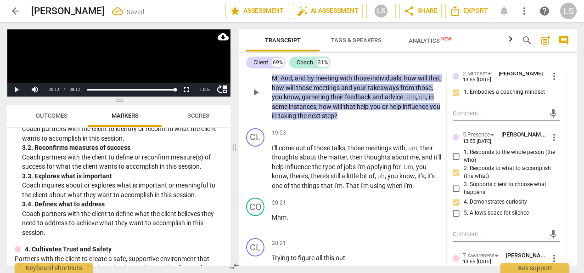
scroll to position [3211, 0]
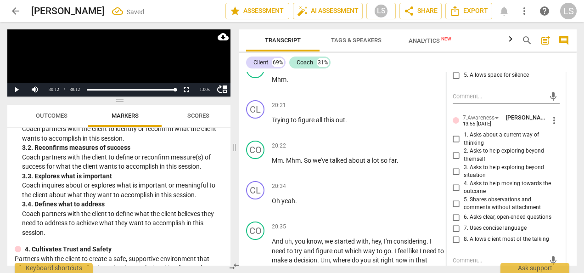
click at [455, 193] on input "4. Asks to help moving towards the outcome" at bounding box center [456, 187] width 15 height 11
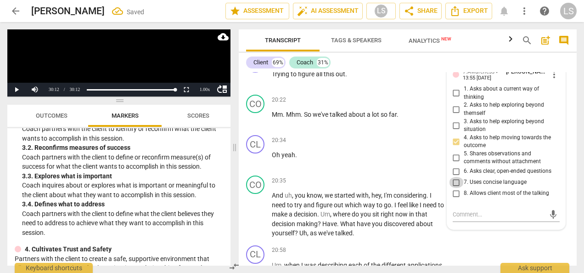
click at [454, 188] on input "7. Uses concise language" at bounding box center [456, 182] width 15 height 11
click at [455, 177] on input "6. Asks clear, open-ended questions" at bounding box center [456, 171] width 15 height 11
click at [455, 131] on input "3. Asks to help exploring beyond situation" at bounding box center [456, 125] width 15 height 11
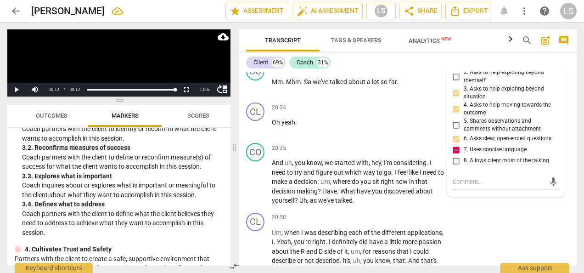
scroll to position [3303, 0]
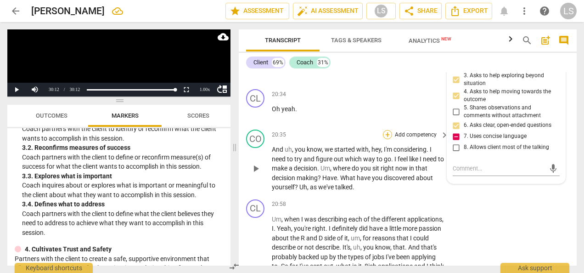
click at [385, 139] on div "+" at bounding box center [387, 134] width 9 height 9
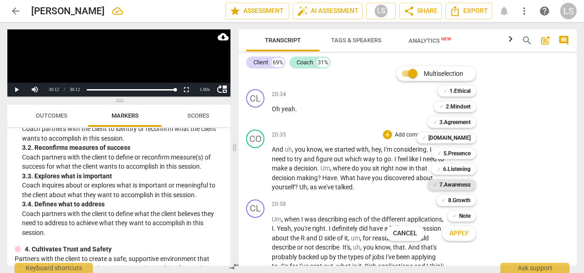
click at [460, 183] on b "7.Awareness" at bounding box center [454, 184] width 31 height 11
click at [460, 200] on b "8.Growth" at bounding box center [459, 200] width 22 height 11
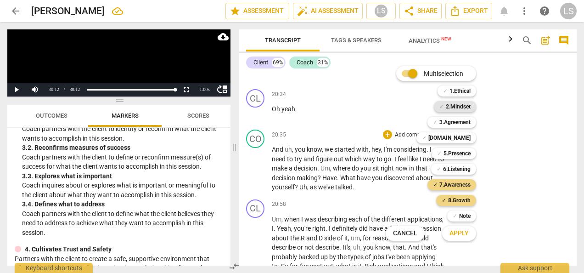
click at [454, 107] on b "2.Mindset" at bounding box center [458, 106] width 25 height 11
click at [455, 151] on b "5.Presence" at bounding box center [456, 153] width 27 height 11
click at [458, 234] on span "Apply" at bounding box center [458, 233] width 19 height 9
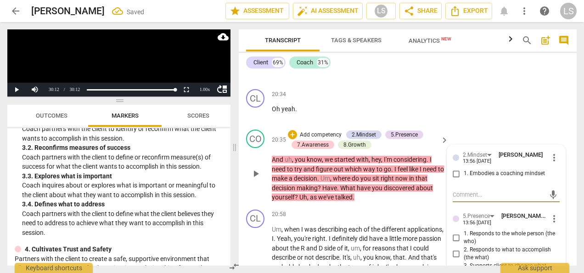
click at [452, 179] on input "1. Embodies a coaching mindset" at bounding box center [456, 173] width 15 height 11
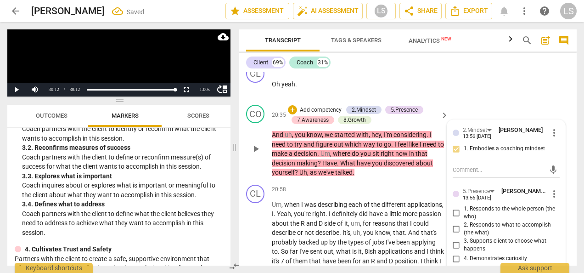
scroll to position [3349, 0]
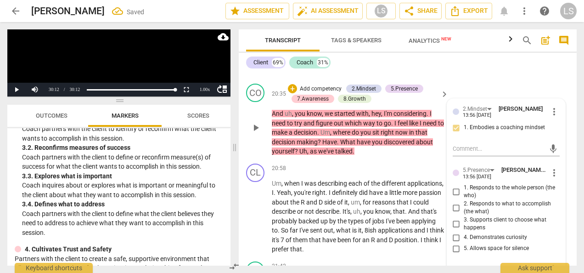
click at [453, 197] on input "1. Responds to the whole person (the who)" at bounding box center [456, 191] width 15 height 11
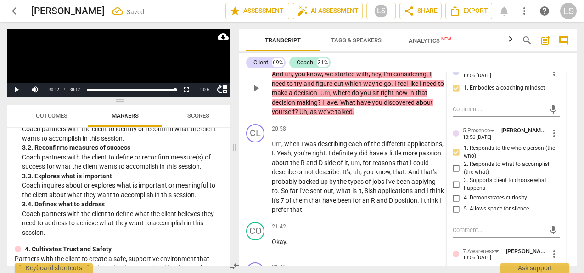
scroll to position [3441, 0]
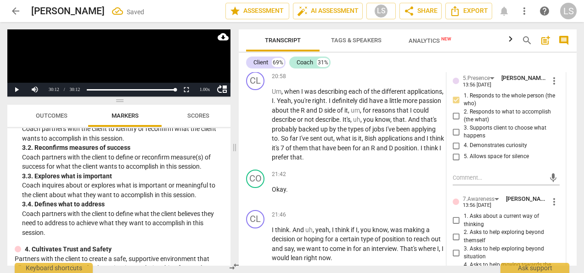
click at [453, 151] on input "4. Demonstrates curiosity" at bounding box center [456, 145] width 15 height 11
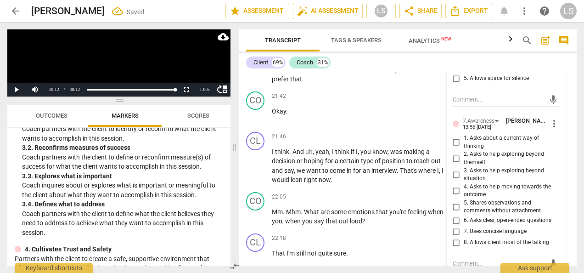
scroll to position [3532, 0]
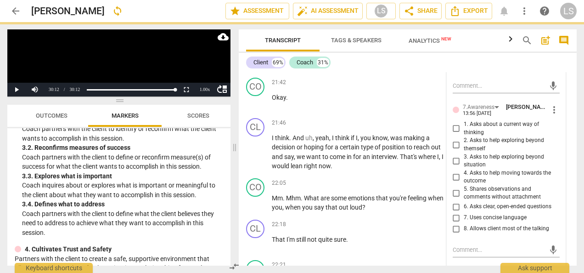
click at [454, 212] on input "6. Asks clear, open-ended questions" at bounding box center [456, 206] width 15 height 11
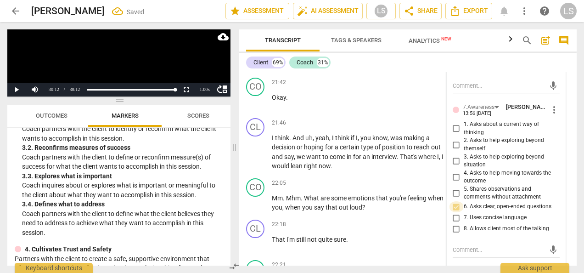
click at [454, 212] on input "6. Asks clear, open-ended questions" at bounding box center [456, 206] width 15 height 11
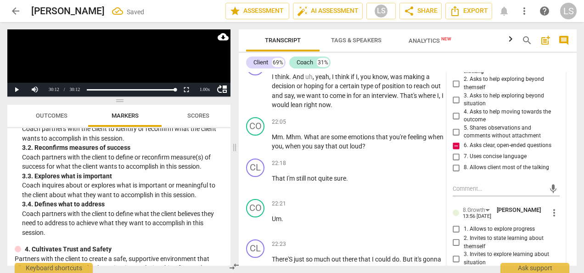
scroll to position [3624, 0]
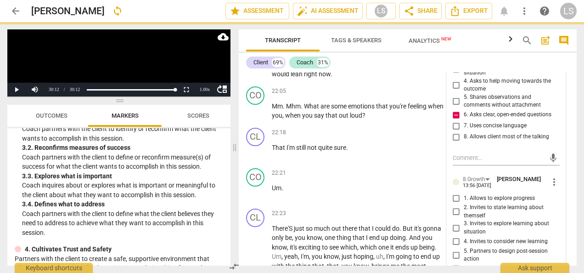
drag, startPoint x: 455, startPoint y: 230, endPoint x: 529, endPoint y: 245, distance: 74.9
click at [456, 217] on input "2. Invites to state learning about themself" at bounding box center [456, 211] width 15 height 11
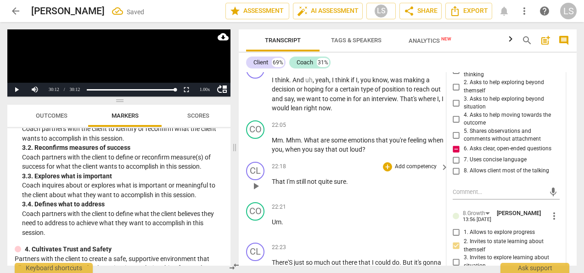
scroll to position [3578, 0]
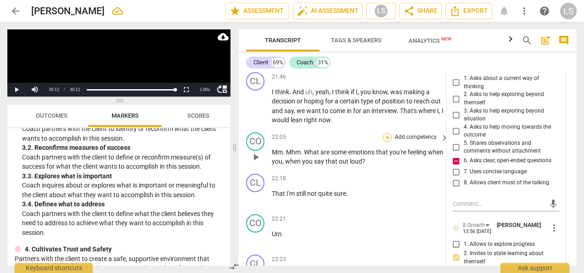
click at [385, 142] on div "+" at bounding box center [387, 137] width 9 height 9
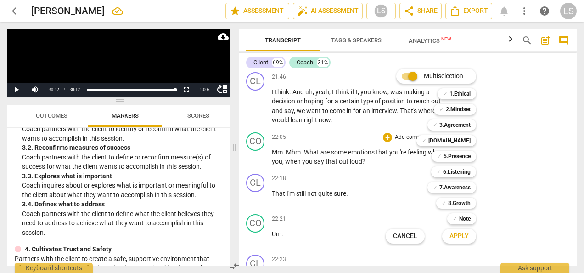
click at [533, 187] on div at bounding box center [292, 136] width 584 height 273
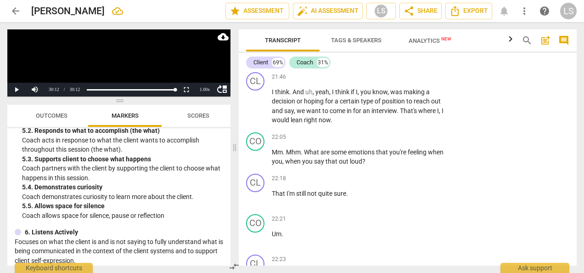
scroll to position [688, 0]
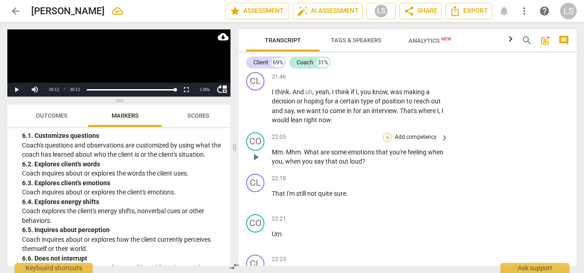
click at [385, 142] on div "+" at bounding box center [387, 137] width 9 height 9
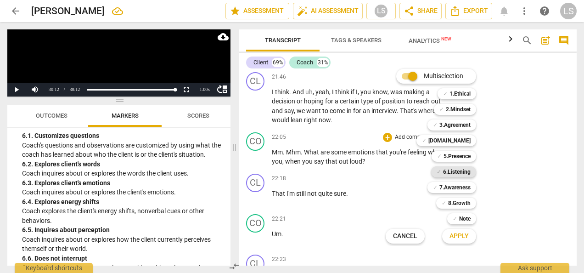
click at [450, 168] on b "6.Listening" at bounding box center [457, 171] width 28 height 11
click at [457, 189] on b "7.Awareness" at bounding box center [454, 187] width 31 height 11
click at [466, 239] on span "Apply" at bounding box center [458, 235] width 19 height 9
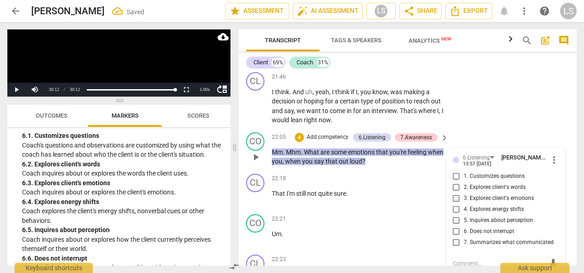
scroll to position [3691, 0]
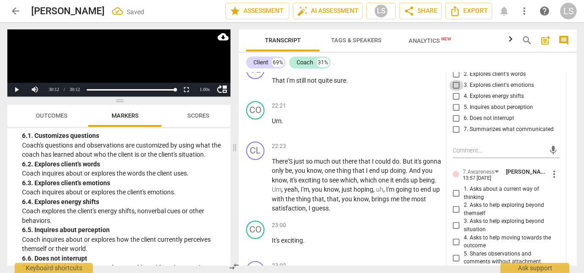
click at [455, 91] on input "3. Explores client's emotions" at bounding box center [456, 85] width 15 height 11
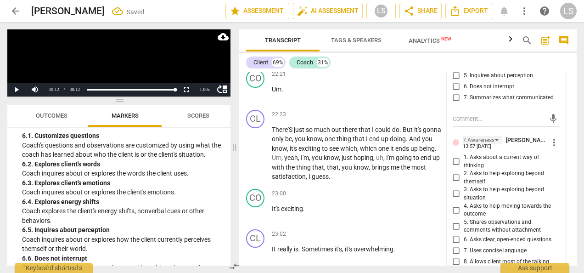
scroll to position [3737, 0]
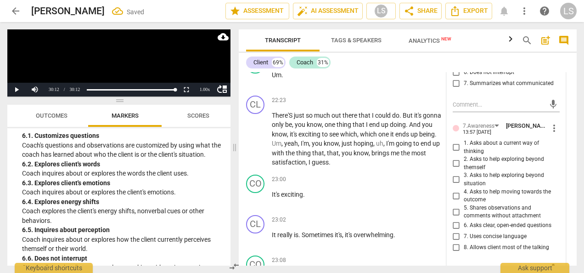
click at [458, 231] on input "6. Asks clear, open-ended questions" at bounding box center [456, 225] width 15 height 11
click at [385, 184] on div "+" at bounding box center [387, 179] width 9 height 9
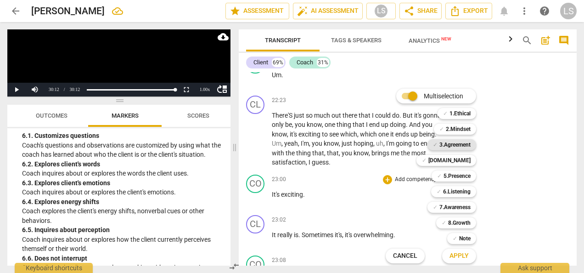
drag, startPoint x: 455, startPoint y: 162, endPoint x: 456, endPoint y: 145, distance: 17.0
click at [455, 161] on b "[DOMAIN_NAME]" at bounding box center [449, 160] width 42 height 11
drag, startPoint x: 458, startPoint y: 129, endPoint x: 459, endPoint y: 170, distance: 40.9
click at [459, 129] on b "2.Mindset" at bounding box center [458, 128] width 25 height 11
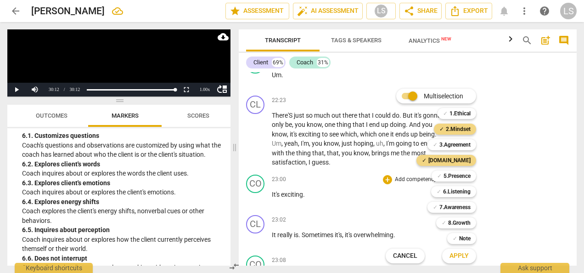
click at [460, 257] on span "Apply" at bounding box center [458, 255] width 19 height 9
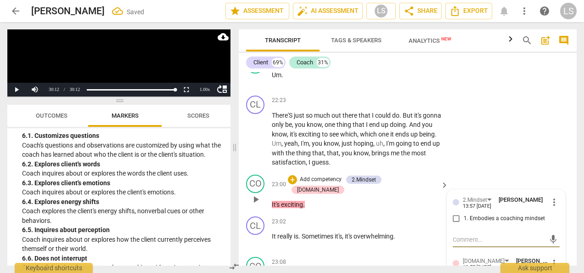
drag, startPoint x: 457, startPoint y: 240, endPoint x: 457, endPoint y: 233, distance: 6.4
click at [457, 224] on input "1. Embodies a coaching mindset" at bounding box center [456, 218] width 15 height 11
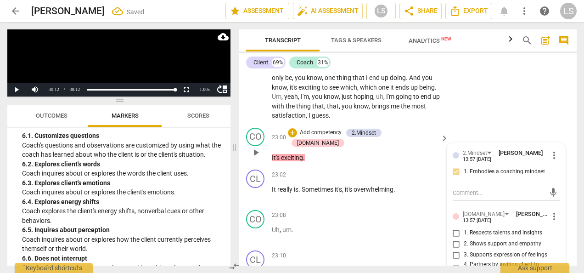
scroll to position [3829, 0]
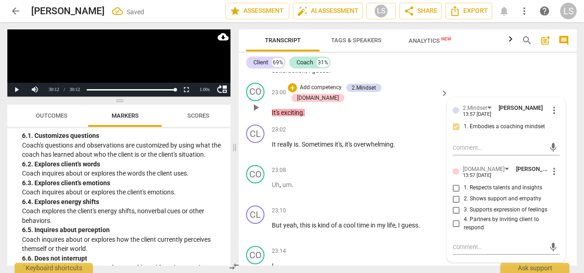
click at [453, 215] on input "3. Supports expression of feelings" at bounding box center [456, 209] width 15 height 11
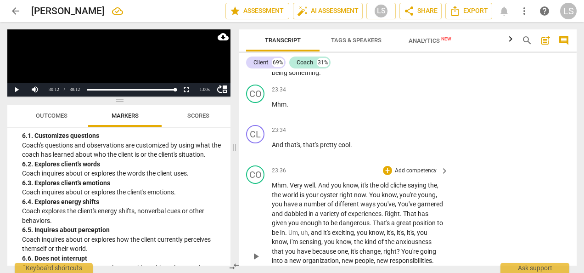
scroll to position [4104, 0]
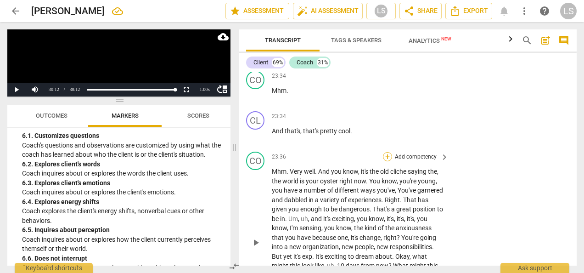
click at [387, 161] on div "+" at bounding box center [387, 156] width 9 height 9
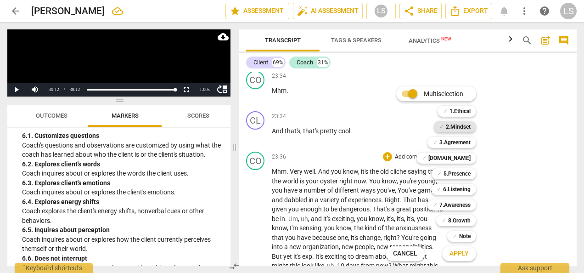
click at [463, 120] on div "✓ 2.Mindset 2" at bounding box center [460, 127] width 60 height 16
click at [459, 156] on b "[DOMAIN_NAME]" at bounding box center [449, 157] width 42 height 11
click at [459, 127] on b "2.Mindset" at bounding box center [458, 126] width 25 height 11
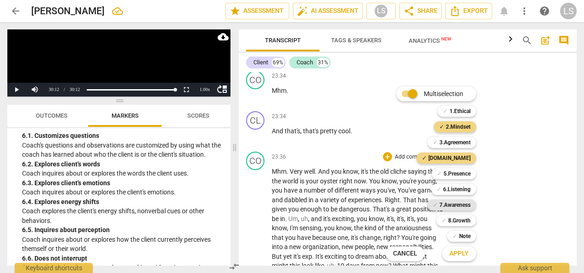
click at [458, 203] on b "7.Awareness" at bounding box center [454, 204] width 31 height 11
click at [463, 255] on span "Apply" at bounding box center [458, 253] width 19 height 9
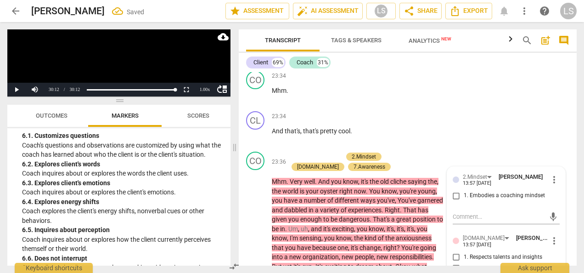
scroll to position [4127, 0]
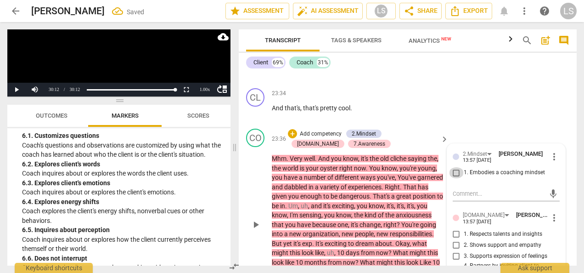
click at [455, 178] on input "1. Embodies a coaching mindset" at bounding box center [456, 172] width 15 height 11
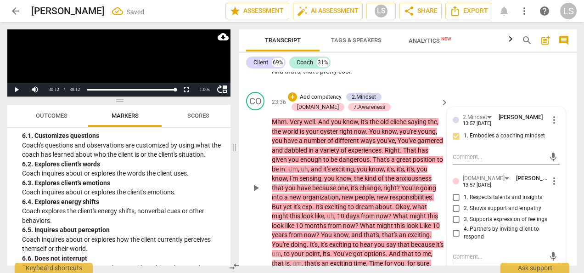
scroll to position [4219, 0]
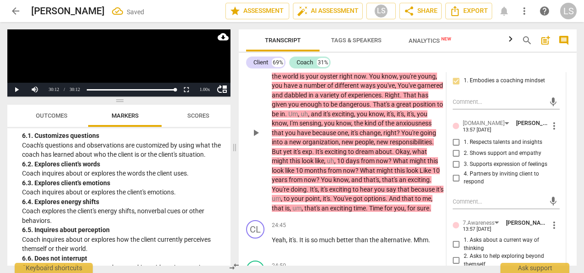
click at [455, 170] on input "3. Supports expression of feelings" at bounding box center [456, 164] width 15 height 11
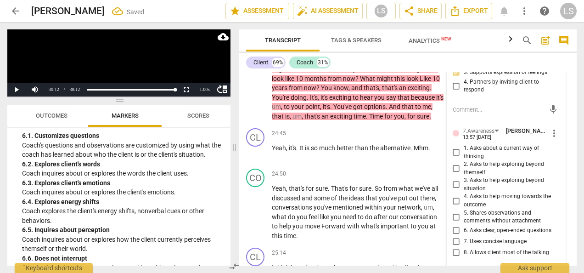
drag, startPoint x: 453, startPoint y: 234, endPoint x: 481, endPoint y: 234, distance: 28.9
click at [453, 222] on input "5. Shares observations and comments without attachment" at bounding box center [456, 216] width 15 height 11
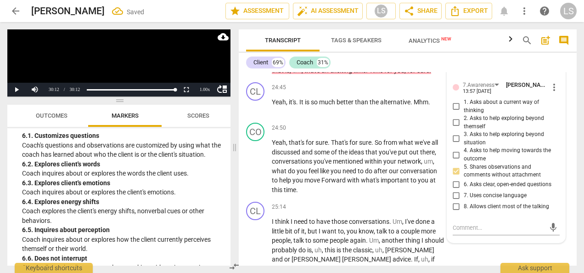
click at [454, 201] on input "7. Uses concise language" at bounding box center [456, 195] width 15 height 11
click at [386, 132] on div "+" at bounding box center [387, 127] width 9 height 9
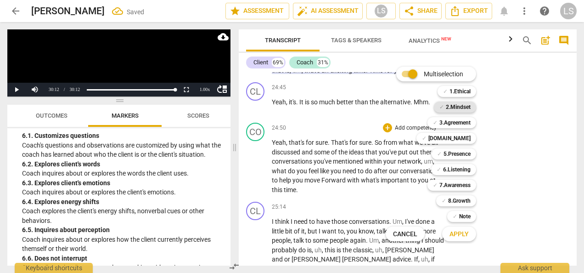
drag, startPoint x: 452, startPoint y: 105, endPoint x: 453, endPoint y: 112, distance: 7.4
click at [452, 105] on b "2.Mindset" at bounding box center [458, 106] width 25 height 11
click at [454, 138] on b "[DOMAIN_NAME]" at bounding box center [449, 138] width 42 height 11
drag, startPoint x: 456, startPoint y: 198, endPoint x: 456, endPoint y: 191, distance: 7.3
click at [456, 196] on b "8.Growth" at bounding box center [459, 200] width 22 height 11
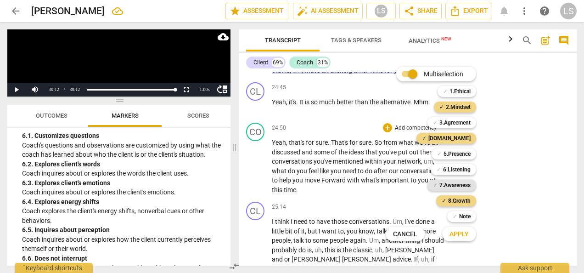
click at [457, 180] on b "7.Awareness" at bounding box center [454, 184] width 31 height 11
click at [462, 235] on span "Apply" at bounding box center [458, 233] width 19 height 9
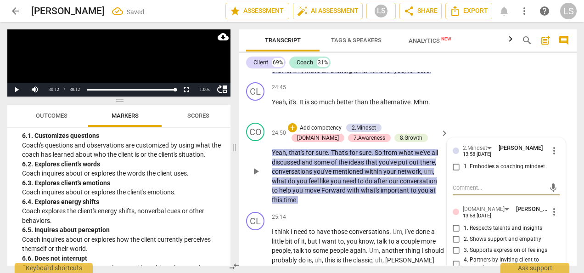
click at [457, 172] on input "1. Embodies a coaching mindset" at bounding box center [456, 166] width 15 height 11
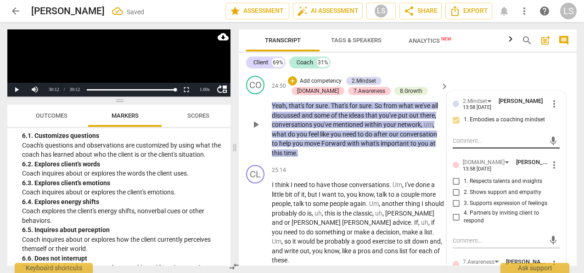
scroll to position [4449, 0]
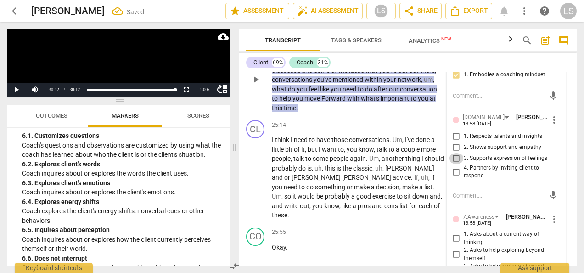
click at [457, 164] on input "3. Supports expression of feelings" at bounding box center [456, 158] width 15 height 11
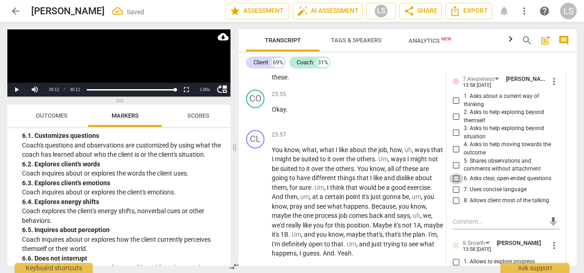
click at [457, 184] on input "6. Asks clear, open-ended questions" at bounding box center [456, 178] width 15 height 11
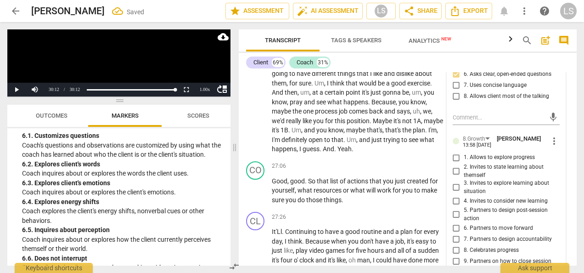
scroll to position [4724, 0]
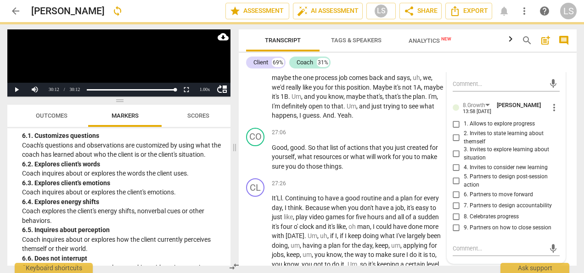
click at [455, 186] on input "5. Partners to design post-session action" at bounding box center [456, 180] width 15 height 11
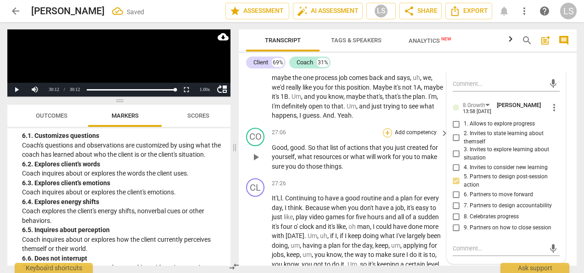
click at [388, 137] on div "+" at bounding box center [387, 132] width 9 height 9
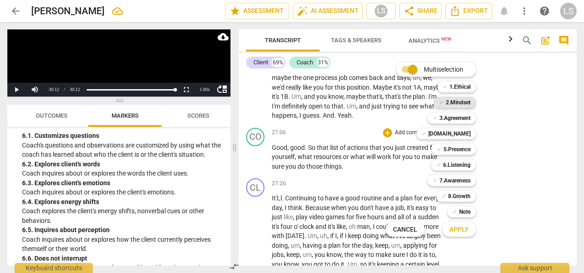
click at [469, 104] on b "2.Mindset" at bounding box center [458, 102] width 25 height 11
click at [462, 136] on b "[DOMAIN_NAME]" at bounding box center [449, 133] width 42 height 11
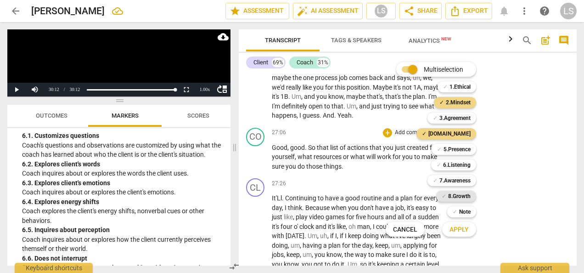
click at [460, 196] on b "8.Growth" at bounding box center [459, 195] width 22 height 11
click at [459, 183] on b "7.Awareness" at bounding box center [454, 180] width 31 height 11
click at [459, 237] on button "Apply" at bounding box center [459, 229] width 34 height 17
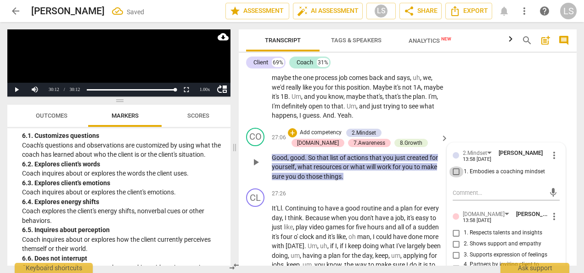
click at [453, 177] on input "1. Embodies a coaching mindset" at bounding box center [456, 171] width 15 height 11
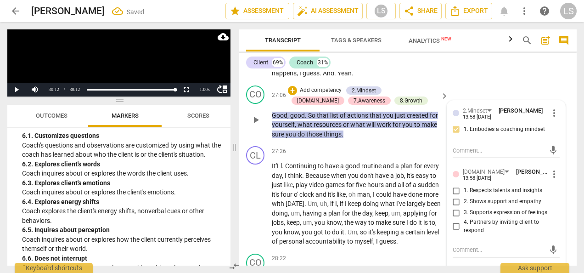
scroll to position [4770, 0]
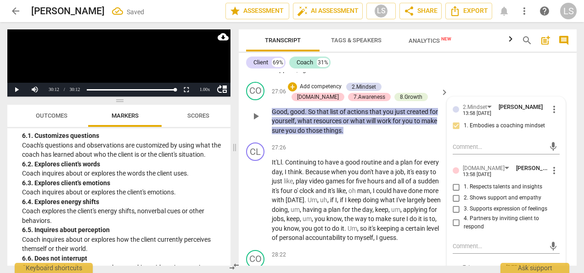
click at [452, 214] on input "3. Supports expression of feelings" at bounding box center [456, 208] width 15 height 11
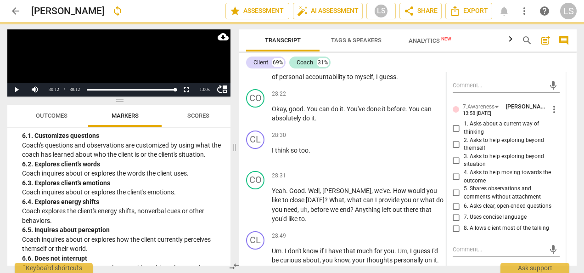
scroll to position [4953, 0]
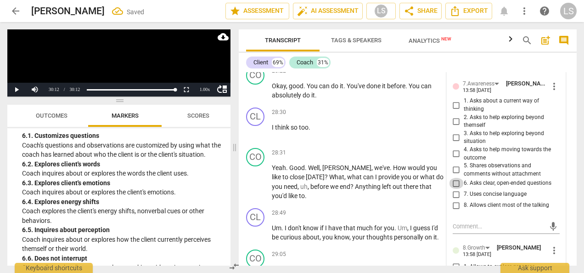
click at [453, 189] on input "6. Asks clear, open-ended questions" at bounding box center [456, 183] width 15 height 11
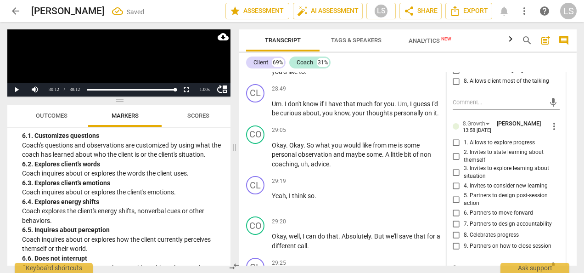
scroll to position [5091, 0]
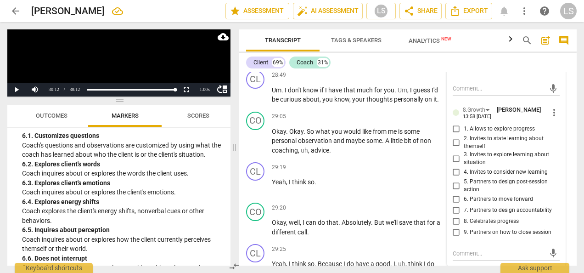
drag, startPoint x: 453, startPoint y: 216, endPoint x: 477, endPoint y: 215, distance: 24.8
click at [453, 205] on input "6. Partners to move forward" at bounding box center [456, 199] width 15 height 11
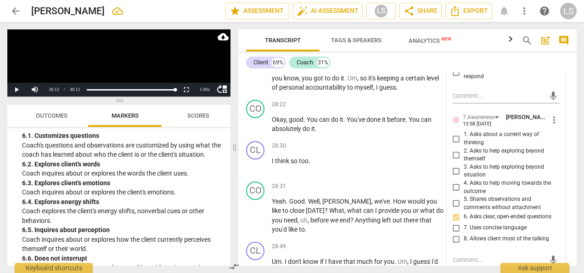
scroll to position [4908, 0]
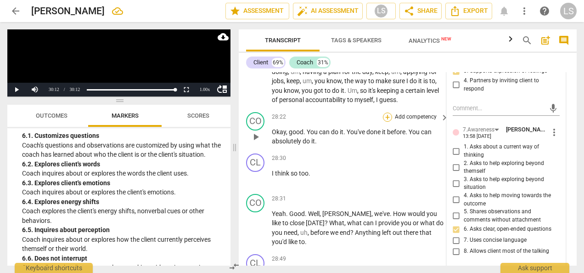
click at [386, 122] on div "+" at bounding box center [387, 116] width 9 height 9
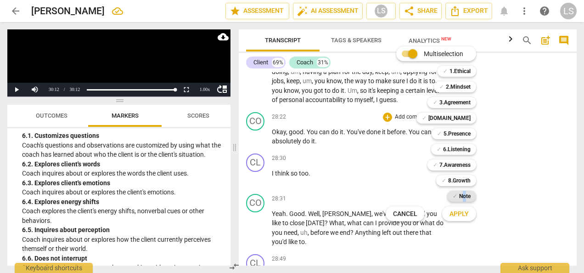
click at [464, 195] on b "Note" at bounding box center [464, 195] width 11 height 11
drag, startPoint x: 464, startPoint y: 195, endPoint x: 465, endPoint y: 214, distance: 19.3
click at [465, 214] on span "Apply" at bounding box center [458, 213] width 19 height 9
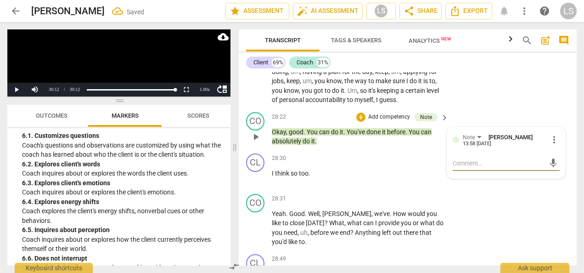
click at [510, 168] on textarea at bounding box center [499, 163] width 92 height 9
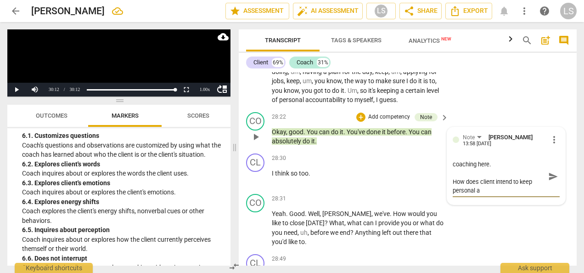
scroll to position [0, 0]
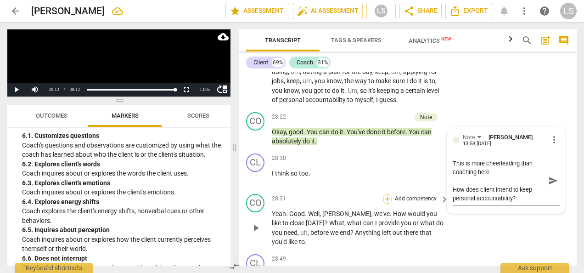
click at [386, 203] on div "+" at bounding box center [387, 198] width 9 height 9
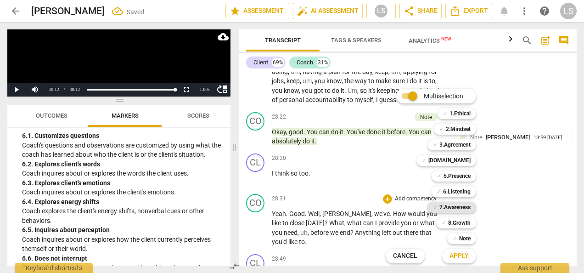
click at [462, 206] on b "7.Awareness" at bounding box center [454, 206] width 31 height 11
click at [460, 219] on b "8.Growth" at bounding box center [459, 222] width 22 height 11
click at [456, 259] on button "Apply" at bounding box center [459, 255] width 34 height 17
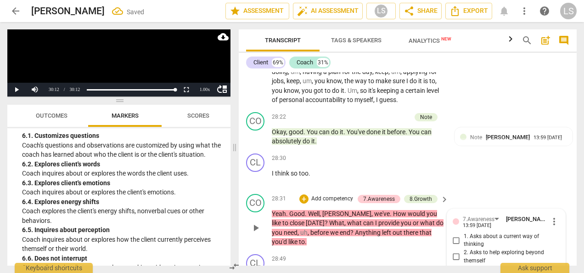
scroll to position [5117, 0]
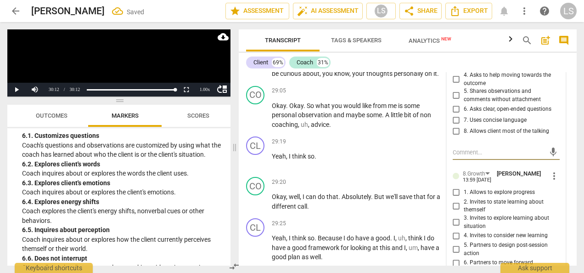
click at [453, 115] on input "6. Asks clear, open-ended questions" at bounding box center [456, 109] width 15 height 11
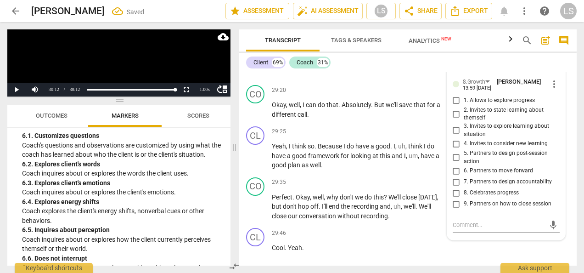
click at [454, 209] on input "9. Partners on how to close session" at bounding box center [456, 203] width 15 height 11
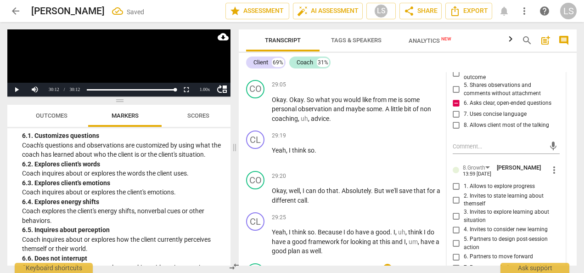
scroll to position [5117, 0]
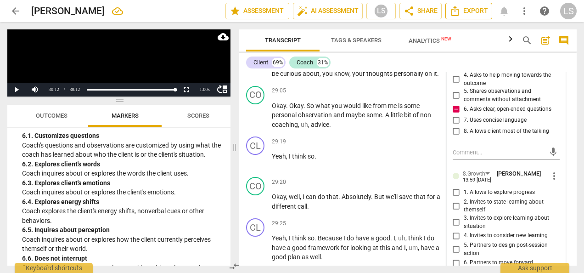
click at [455, 12] on icon "Export" at bounding box center [454, 11] width 7 height 10
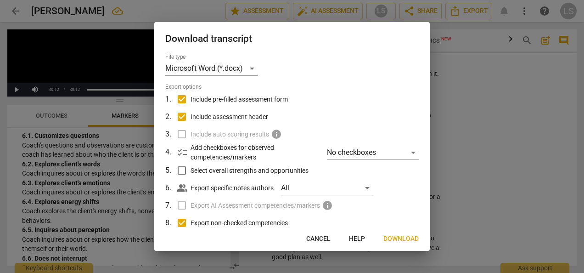
click at [398, 235] on span "Download" at bounding box center [400, 238] width 35 height 9
